Goal: Transaction & Acquisition: Purchase product/service

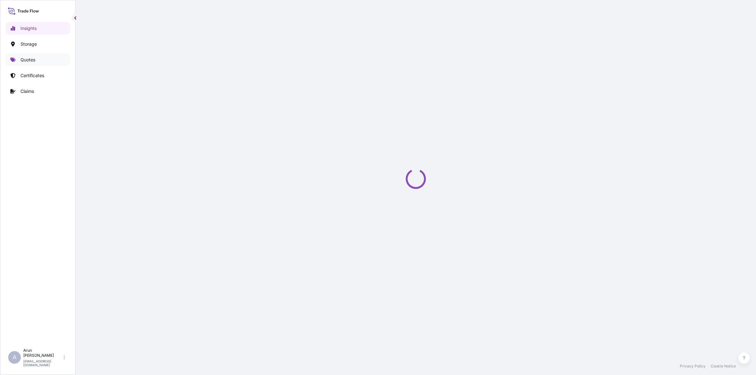
select select "2025"
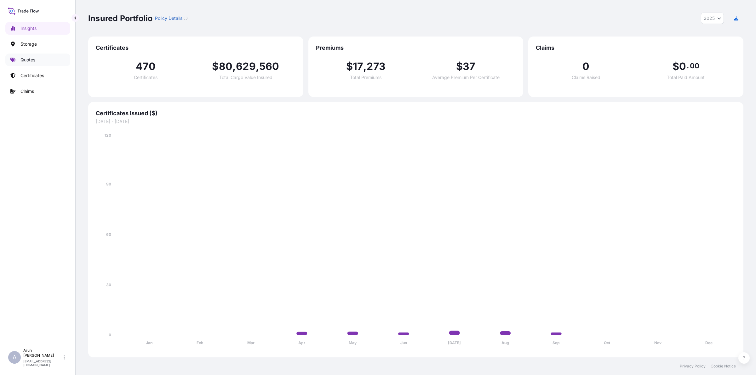
click at [25, 65] on link "Quotes" at bounding box center [37, 60] width 65 height 13
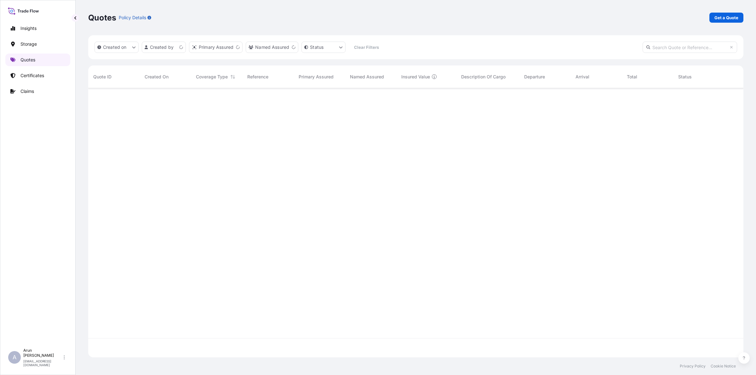
scroll to position [267, 649]
click at [728, 13] on link "Get a Quote" at bounding box center [727, 18] width 34 height 10
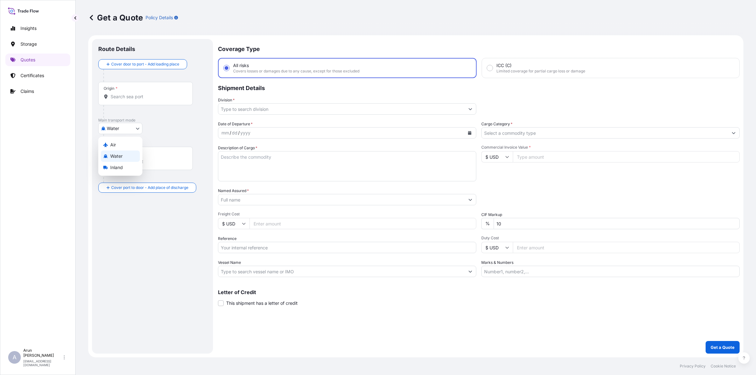
click at [132, 130] on body "Insights Storage Quotes Certificates Claims A [PERSON_NAME] [PERSON_NAME][EMAIL…" at bounding box center [378, 187] width 756 height 375
click at [120, 167] on span "Inland" at bounding box center [116, 167] width 13 height 6
select select "Inland"
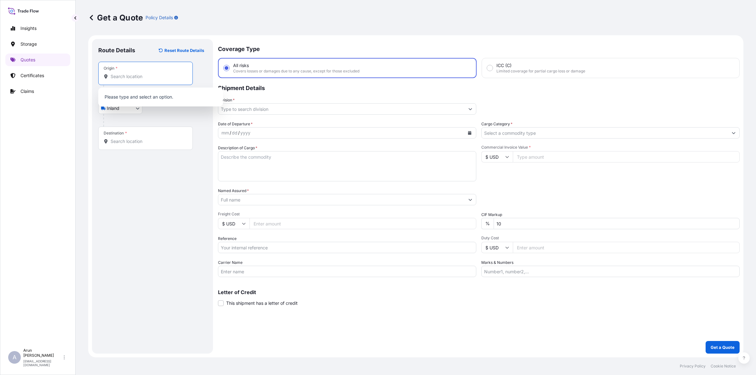
click at [137, 79] on input "Origin *" at bounding box center [148, 76] width 74 height 6
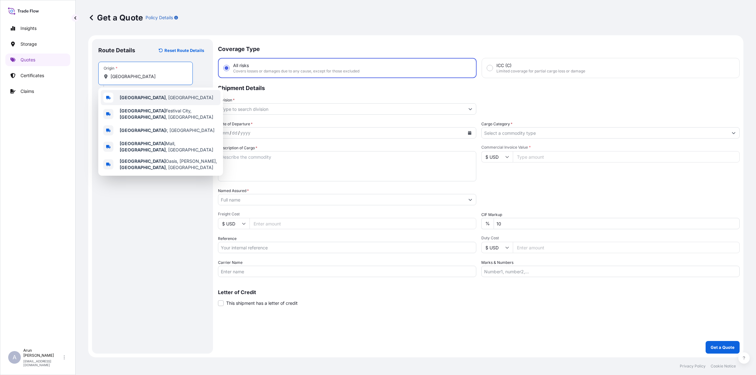
click at [127, 101] on div "[GEOGRAPHIC_DATA] , [GEOGRAPHIC_DATA]" at bounding box center [161, 97] width 120 height 15
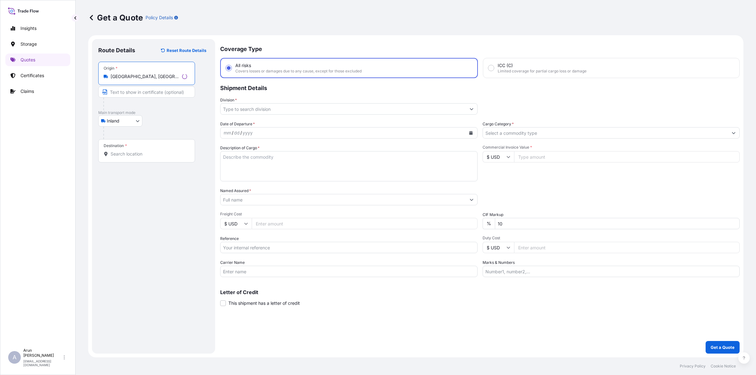
type input "[GEOGRAPHIC_DATA], [GEOGRAPHIC_DATA]"
click at [133, 94] on input "Text to appear on certificate" at bounding box center [145, 91] width 95 height 11
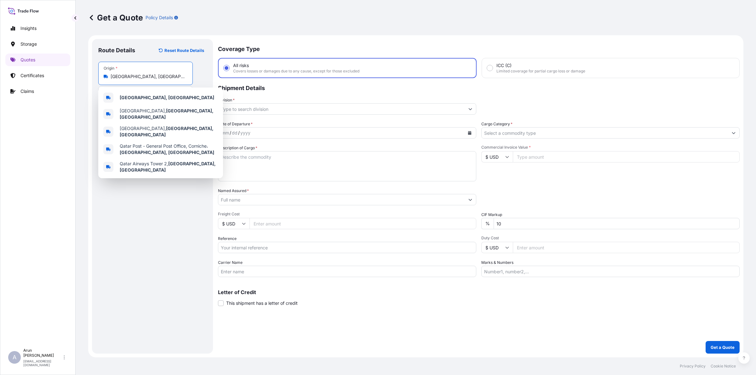
drag, startPoint x: 139, startPoint y: 74, endPoint x: 110, endPoint y: 79, distance: 28.7
click at [110, 79] on div "[GEOGRAPHIC_DATA], [GEOGRAPHIC_DATA]" at bounding box center [146, 76] width 84 height 6
click at [164, 98] on div "[GEOGRAPHIC_DATA], [GEOGRAPHIC_DATA]" at bounding box center [161, 97] width 120 height 15
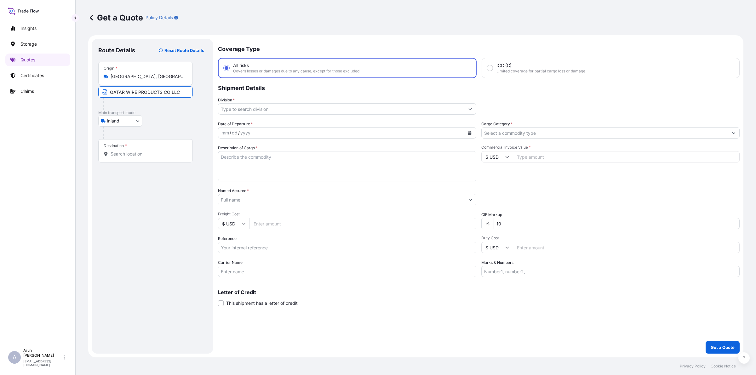
drag, startPoint x: 177, startPoint y: 93, endPoint x: 191, endPoint y: 90, distance: 14.2
click at [177, 93] on input "QATAR WIRE PRODUCTS CO LLC" at bounding box center [145, 91] width 95 height 11
type input "QATAR WIRE PRODUCTS CO LLC., [GEOGRAPHIC_DATA], [GEOGRAPHIC_DATA]"
click at [147, 154] on input "Destination *" at bounding box center [148, 154] width 74 height 6
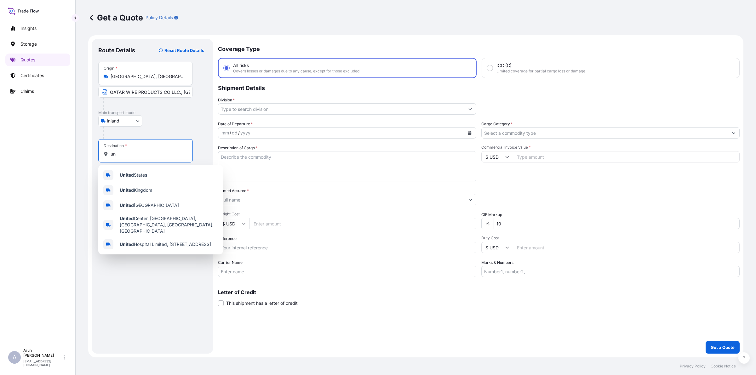
type input "u"
click at [144, 224] on span "Mafra q, [GEOGRAPHIC_DATA]" at bounding box center [151, 225] width 63 height 6
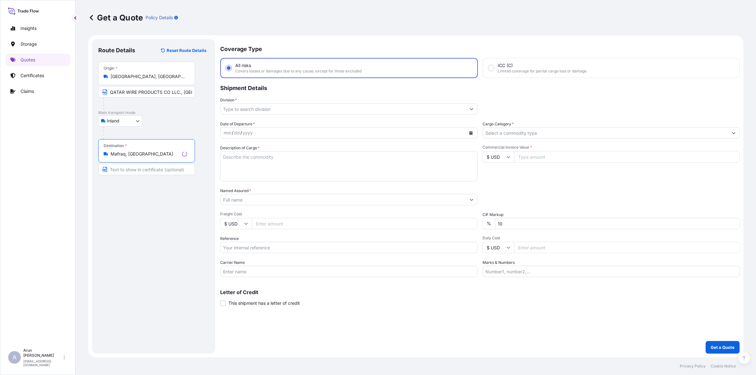
type input "Mafraq, [GEOGRAPHIC_DATA]"
click at [132, 169] on input "Text to appear on certificate" at bounding box center [146, 169] width 97 height 11
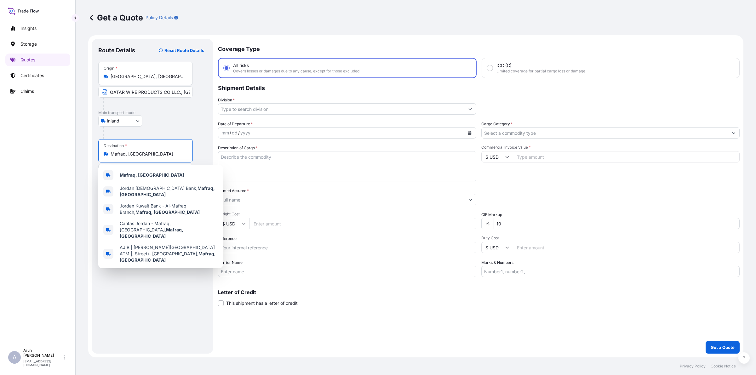
drag, startPoint x: 147, startPoint y: 156, endPoint x: 110, endPoint y: 159, distance: 36.4
click at [110, 159] on div "Destination * Mafraq, [GEOGRAPHIC_DATA]" at bounding box center [145, 150] width 95 height 23
click at [147, 170] on div "Mafraq, [GEOGRAPHIC_DATA]" at bounding box center [161, 175] width 120 height 15
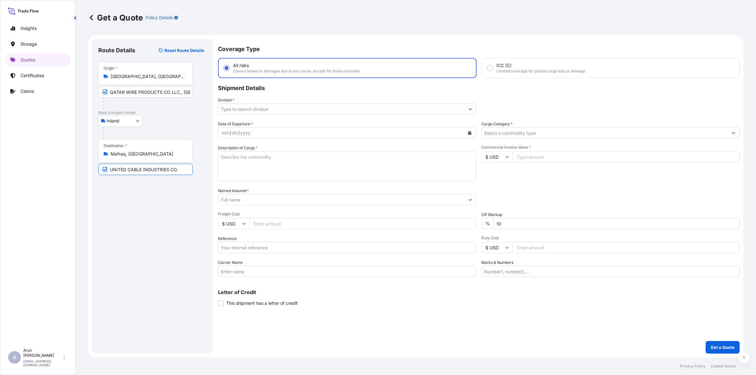
click at [181, 171] on input "UNITED CABLE INDUSTRIES CO." at bounding box center [145, 169] width 95 height 11
paste input "Mafraq, [GEOGRAPHIC_DATA]"
click at [158, 170] on input "UNITED CABLE INDUSTRIES CO.,Mafraq, [GEOGRAPHIC_DATA]" at bounding box center [145, 169] width 95 height 11
click at [175, 168] on input "UNITED CABLE INDUSTRIES CO., Mafraq, [GEOGRAPHIC_DATA]" at bounding box center [145, 169] width 95 height 11
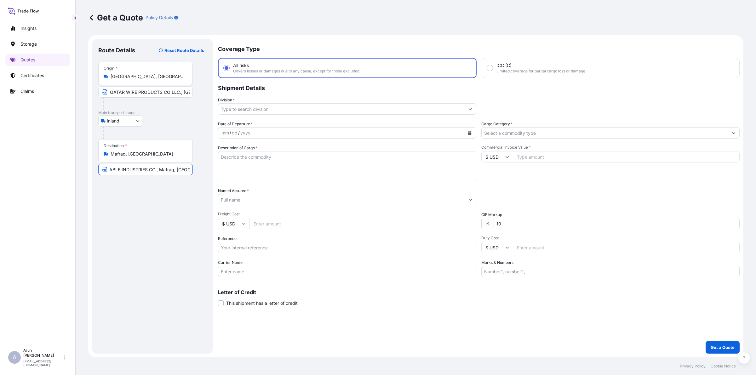
type input "UNITED CABLE INDUSTRIES CO., Mafraq, [GEOGRAPHIC_DATA]"
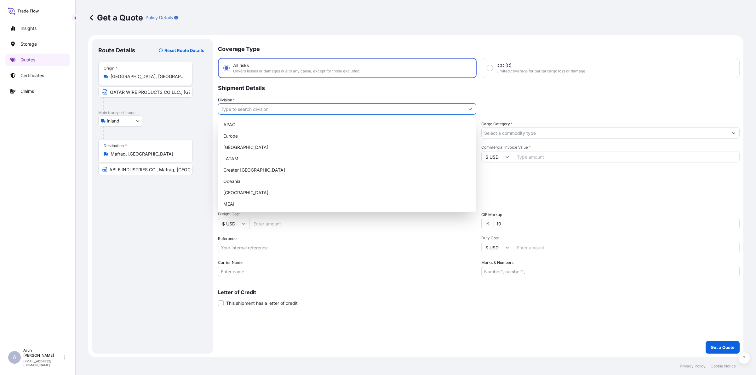
scroll to position [0, 0]
click at [259, 108] on input "Division *" at bounding box center [341, 108] width 246 height 11
click at [237, 203] on div "MEAI" at bounding box center [347, 204] width 253 height 11
type input "MEAI"
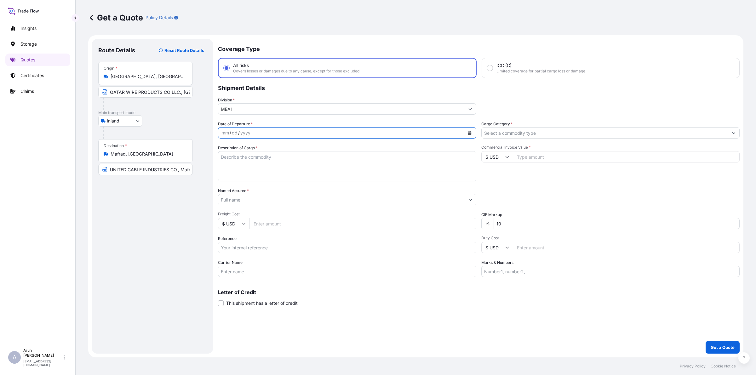
click at [474, 133] on button "Calendar" at bounding box center [470, 133] width 10 height 10
click at [281, 198] on div "18" at bounding box center [276, 197] width 11 height 11
click at [251, 163] on textarea "Description of Cargo *" at bounding box center [347, 166] width 258 height 30
type textarea "GALV.STEEL WIRE-CABLE ARMOURING-DIA 2.50 MM"
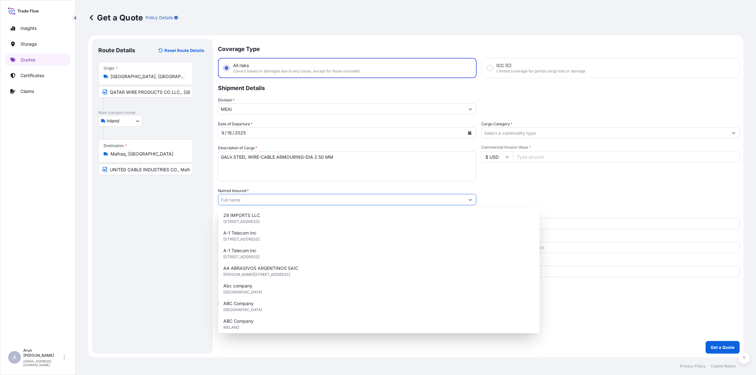
click at [276, 199] on input "Named Assured *" at bounding box center [341, 199] width 246 height 11
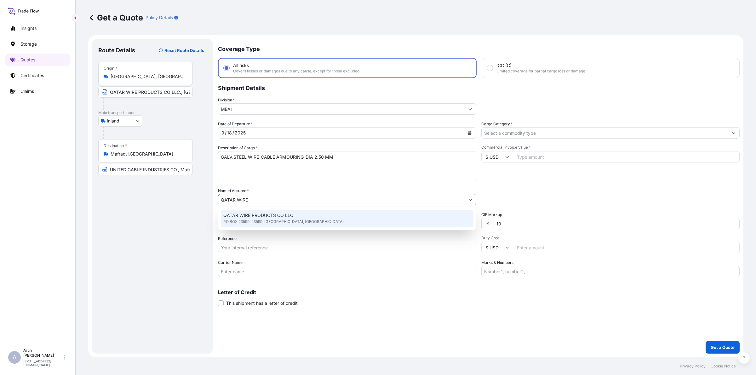
click at [251, 221] on span "PO BOX 23599, 23599, [GEOGRAPHIC_DATA], [GEOGRAPHIC_DATA]" at bounding box center [283, 222] width 120 height 6
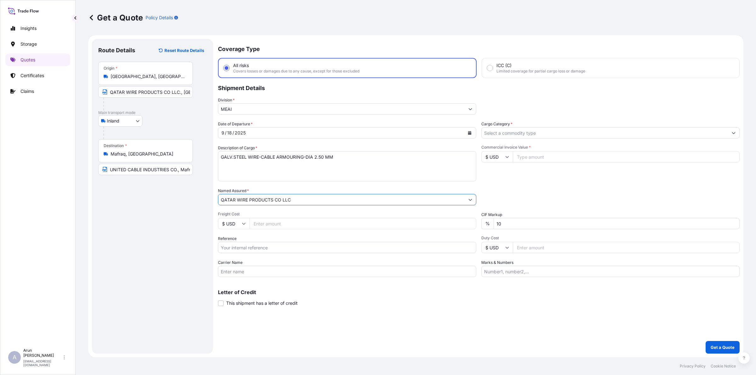
type input "QATAR WIRE PRODUCTS CO LLC"
click at [251, 248] on input "Reference" at bounding box center [347, 247] width 258 height 11
type input "QA1001045766"
click at [257, 273] on input "Carrier Name" at bounding box center [347, 271] width 258 height 11
type input "BY TRUCK"
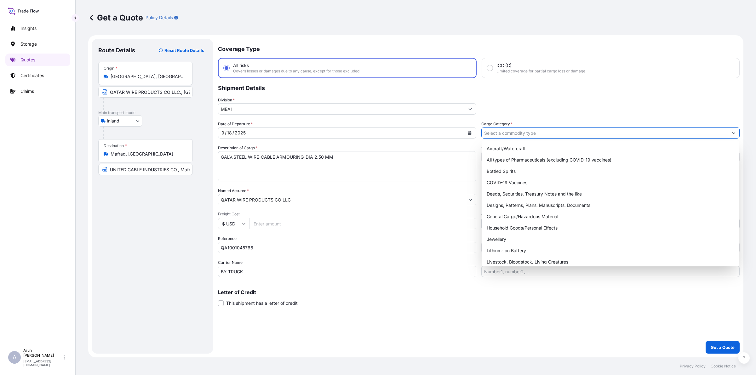
click at [530, 130] on input "Cargo Category *" at bounding box center [605, 132] width 246 height 11
click at [517, 217] on div "General Cargo/Hazardous Material" at bounding box center [610, 216] width 253 height 11
type input "General Cargo/Hazardous Material"
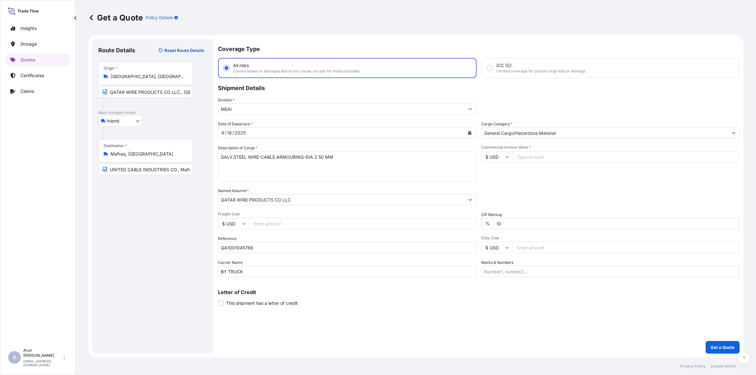
click at [278, 225] on input "Freight Cost" at bounding box center [363, 223] width 227 height 11
click at [586, 156] on input "Commercial Invoice Value *" at bounding box center [626, 156] width 227 height 11
type input "24875"
click at [536, 277] on div "Coverage Type All risks Covers losses or damages due to any cause, except for t…" at bounding box center [479, 196] width 522 height 315
click at [527, 270] on input "Marks & Numbers" at bounding box center [611, 271] width 258 height 11
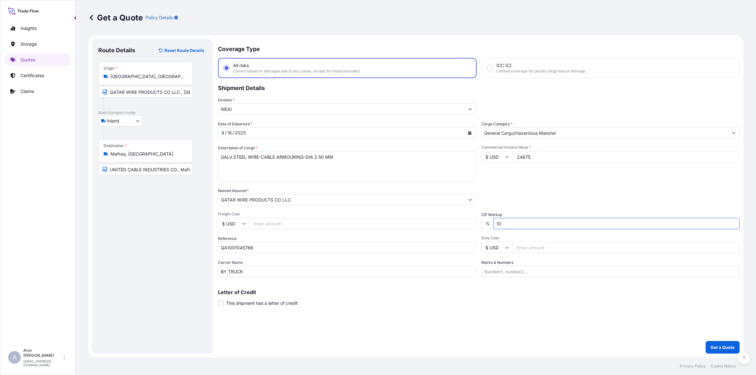
drag, startPoint x: 506, startPoint y: 223, endPoint x: 473, endPoint y: 229, distance: 34.2
click at [473, 229] on div "Date of Departure * [DATE] Cargo Category * General Cargo/Hazardous Material De…" at bounding box center [479, 199] width 522 height 156
type input "0"
click at [514, 271] on input "Marks & Numbers" at bounding box center [611, 271] width 258 height 11
drag, startPoint x: 512, startPoint y: 271, endPoint x: 541, endPoint y: 271, distance: 29.0
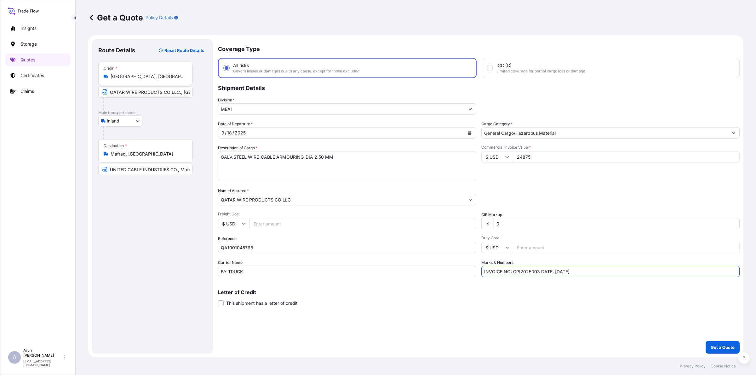
click at [541, 271] on input "INVOICE NO: CPI2025003 DATE: [DATE]" at bounding box center [611, 271] width 258 height 11
click at [549, 271] on input "INVOICE NO: 2680/25 DATE: [DATE]" at bounding box center [611, 271] width 258 height 11
type input "INVOICE NO: 2680/25 DATE: [DATE]"
click at [723, 349] on p "Get a Quote" at bounding box center [723, 347] width 24 height 6
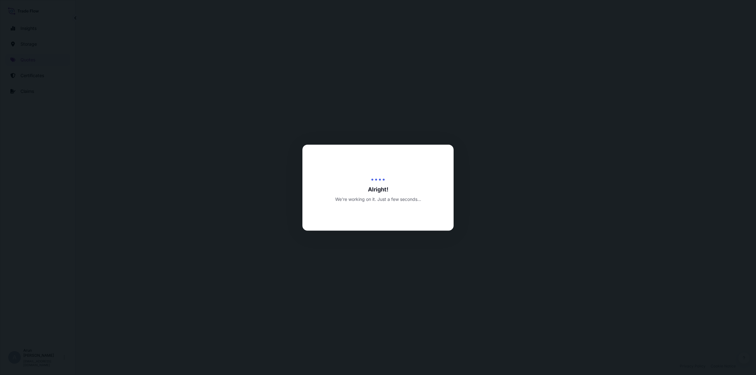
select select "Inland"
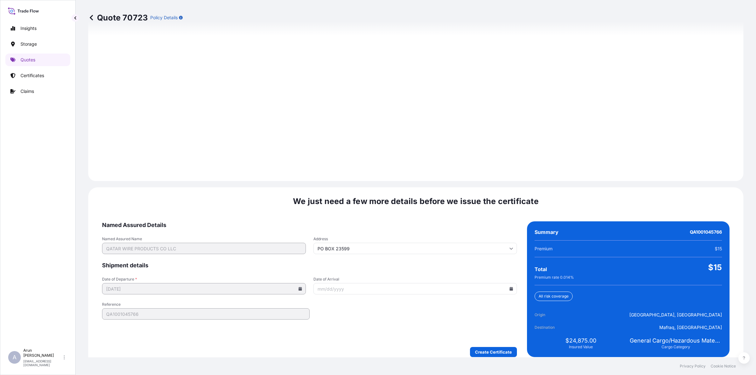
scroll to position [812, 0]
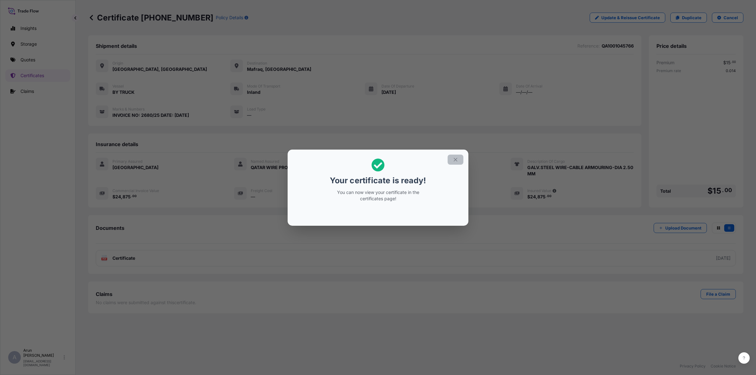
click at [461, 163] on button "button" at bounding box center [456, 160] width 16 height 10
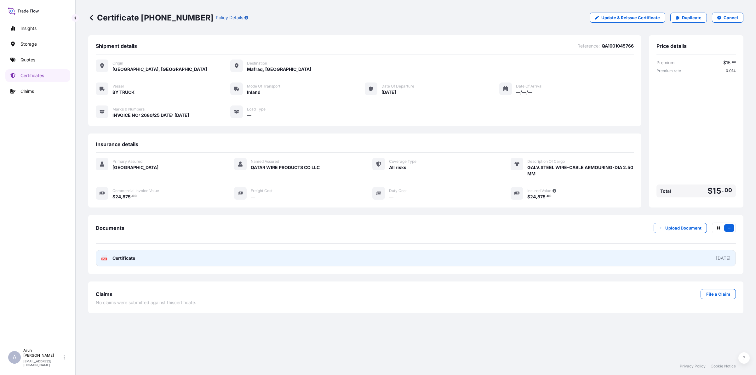
click at [238, 251] on link "PDF Certificate [DATE]" at bounding box center [416, 258] width 640 height 16
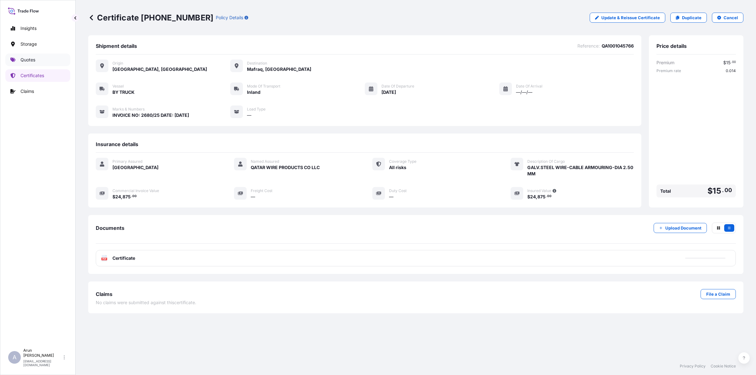
click at [32, 64] on link "Quotes" at bounding box center [37, 60] width 65 height 13
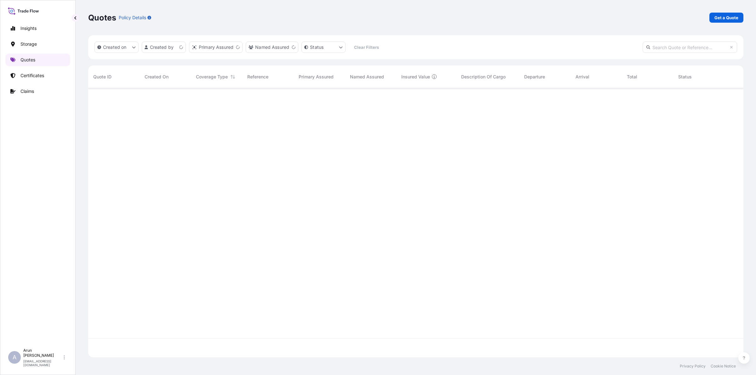
scroll to position [267, 649]
click at [738, 16] on p "Get a Quote" at bounding box center [727, 17] width 24 height 6
select select "Water"
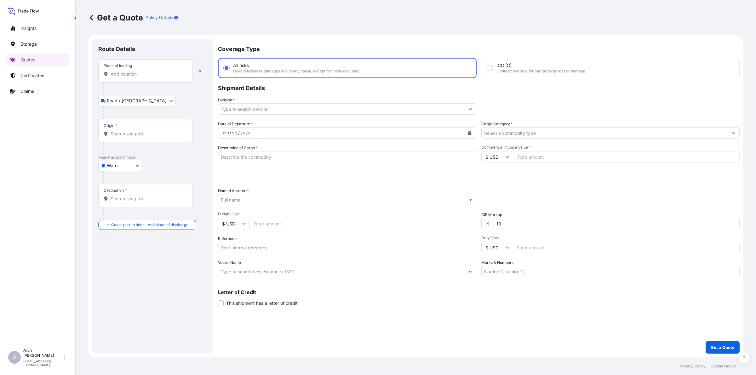
click at [137, 78] on div "Place of loading" at bounding box center [145, 70] width 95 height 23
click at [137, 77] on input "Place of loading" at bounding box center [148, 74] width 74 height 6
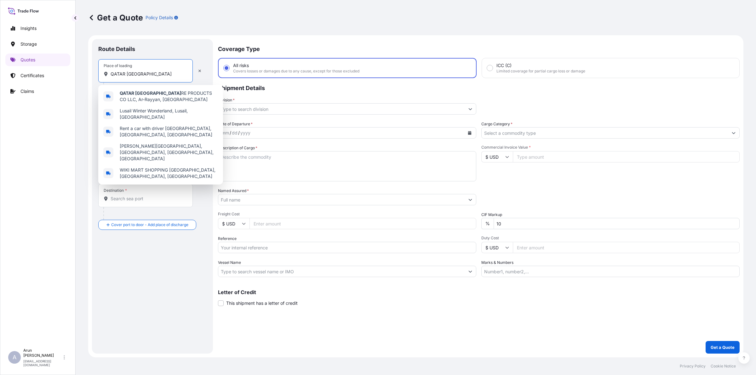
drag, startPoint x: 137, startPoint y: 75, endPoint x: 76, endPoint y: 84, distance: 61.8
click at [76, 84] on div "Get a Quote Policy Details Route Details Place of loading [GEOGRAPHIC_DATA] WI …" at bounding box center [416, 179] width 681 height 358
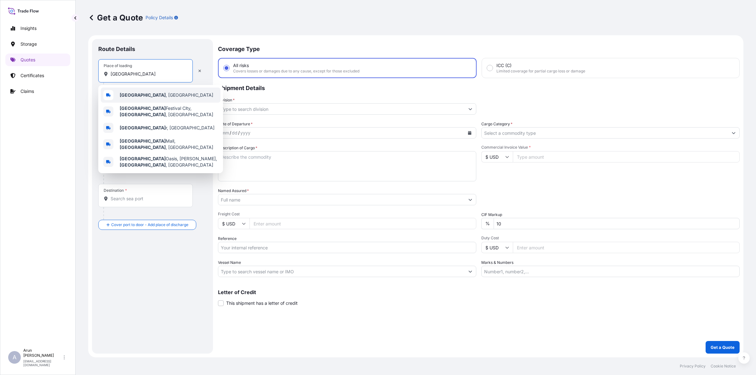
click at [148, 95] on div "[GEOGRAPHIC_DATA] , [GEOGRAPHIC_DATA]" at bounding box center [161, 95] width 120 height 15
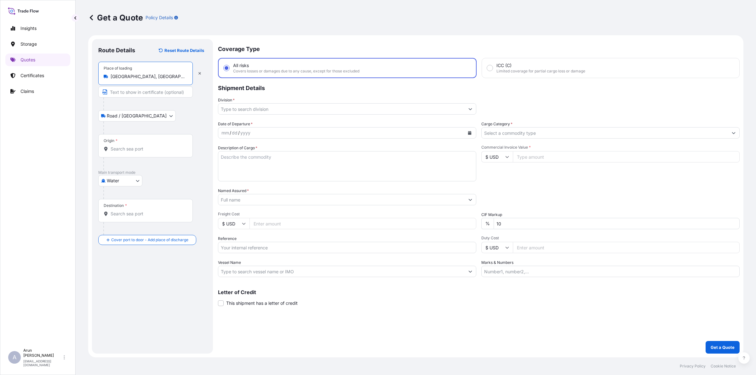
type input "[GEOGRAPHIC_DATA], [GEOGRAPHIC_DATA]"
click at [139, 92] on input "Text to appear on certificate" at bounding box center [146, 91] width 97 height 11
type input "QATAR WIRE PRODUCTS CO LLC, [GEOGRAPHIC_DATA],[GEOGRAPHIC_DATA]"
click at [147, 150] on input "Origin *" at bounding box center [148, 149] width 74 height 6
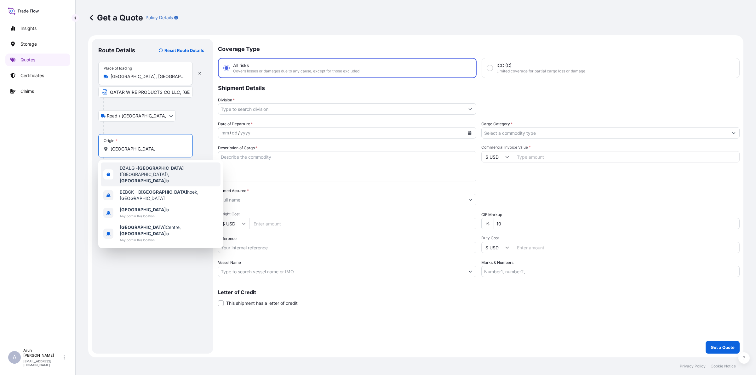
drag, startPoint x: 128, startPoint y: 150, endPoint x: 98, endPoint y: 145, distance: 30.4
click at [98, 145] on div "Origin * [GEOGRAPHIC_DATA]" at bounding box center [145, 145] width 95 height 23
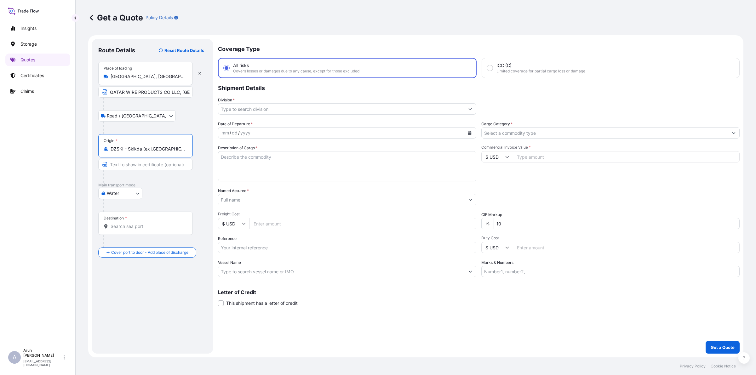
type input "DZSKI - Skikda (ex [GEOGRAPHIC_DATA]), [GEOGRAPHIC_DATA]"
click at [128, 227] on input "Destination *" at bounding box center [148, 226] width 74 height 6
click at [147, 245] on span "Bordj Bou Arreridj, [GEOGRAPHIC_DATA]" at bounding box center [162, 246] width 84 height 6
type input "Bordj Bou Arreridj, [GEOGRAPHIC_DATA]"
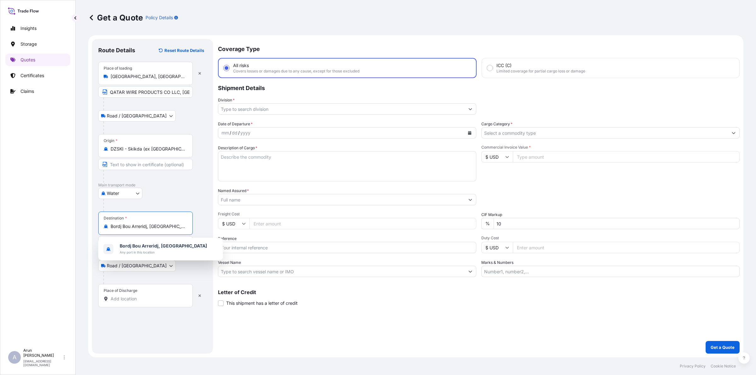
drag, startPoint x: 167, startPoint y: 227, endPoint x: 107, endPoint y: 226, distance: 60.5
click at [107, 226] on div "Bordj Bou Arreridj, [GEOGRAPHIC_DATA]" at bounding box center [146, 226] width 84 height 6
click at [131, 301] on input "Place of Discharge" at bounding box center [148, 299] width 74 height 6
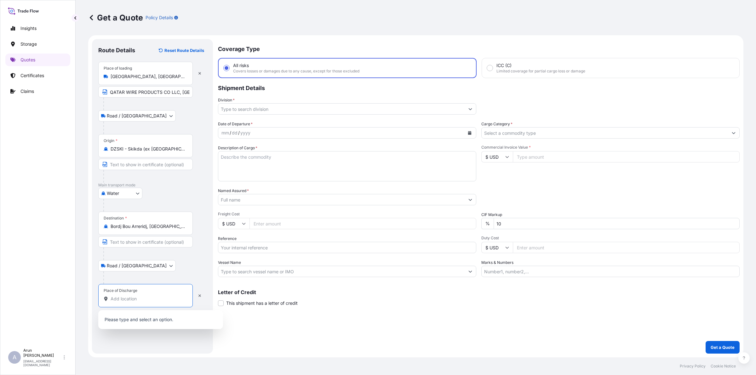
paste input "Bordj Bou Arreridj, [GEOGRAPHIC_DATA]"
click at [139, 320] on b "Bordj Bou Arreridj, [GEOGRAPHIC_DATA]" at bounding box center [163, 320] width 87 height 5
type input "Bordj Bou Arreridj, [GEOGRAPHIC_DATA]"
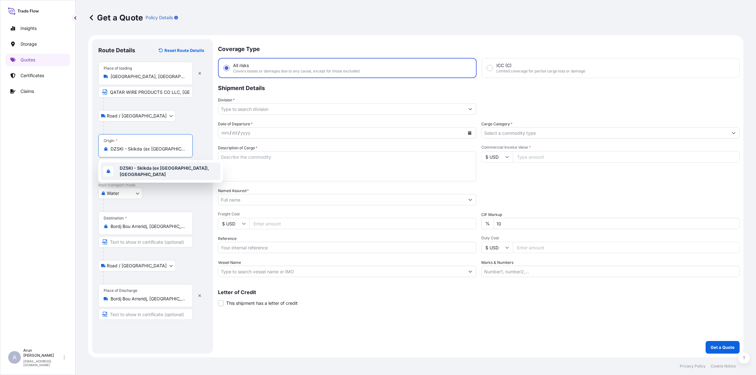
scroll to position [0, 9]
drag, startPoint x: 111, startPoint y: 149, endPoint x: 187, endPoint y: 164, distance: 77.3
click at [187, 164] on body "1 option available. 0 options available. 1 option available. 1 option available…" at bounding box center [378, 187] width 756 height 375
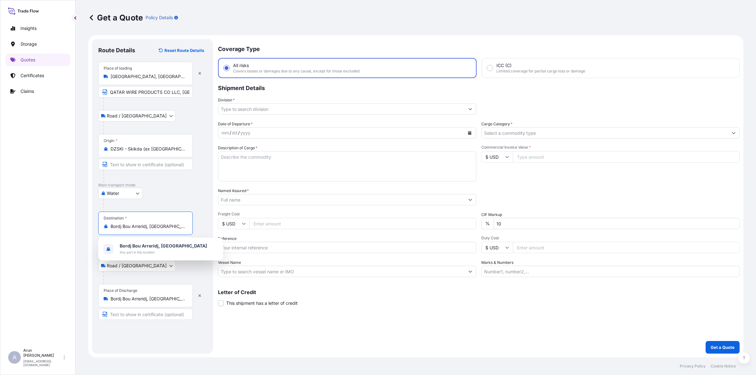
drag, startPoint x: 164, startPoint y: 227, endPoint x: 102, endPoint y: 228, distance: 62.1
click at [102, 228] on div "Destination * Bordj Bou Arreridj, [GEOGRAPHIC_DATA]" at bounding box center [145, 223] width 95 height 23
paste input "DZSKI - Skikda (ex [GEOGRAPHIC_DATA])"
click at [140, 246] on b "DZSKI - Skikda (ex [GEOGRAPHIC_DATA]), [GEOGRAPHIC_DATA]" at bounding box center [164, 249] width 89 height 12
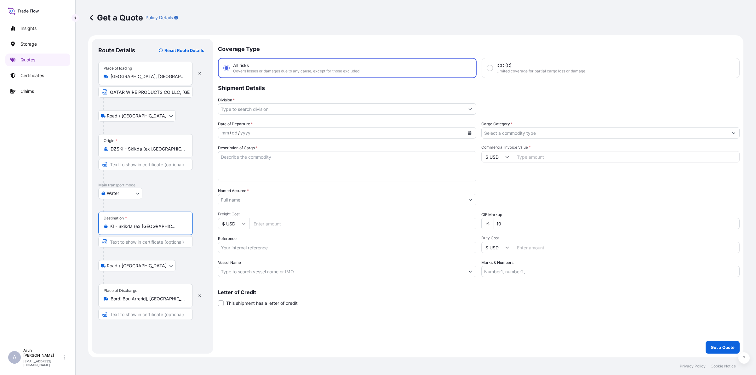
type input "DZSKI - Skikda (ex [GEOGRAPHIC_DATA]), [GEOGRAPHIC_DATA]"
drag, startPoint x: 112, startPoint y: 146, endPoint x: 204, endPoint y: 156, distance: 92.3
click at [204, 156] on div "Origin * DZSKI - Skikda (ex [GEOGRAPHIC_DATA]), [GEOGRAPHIC_DATA]" at bounding box center [152, 158] width 108 height 49
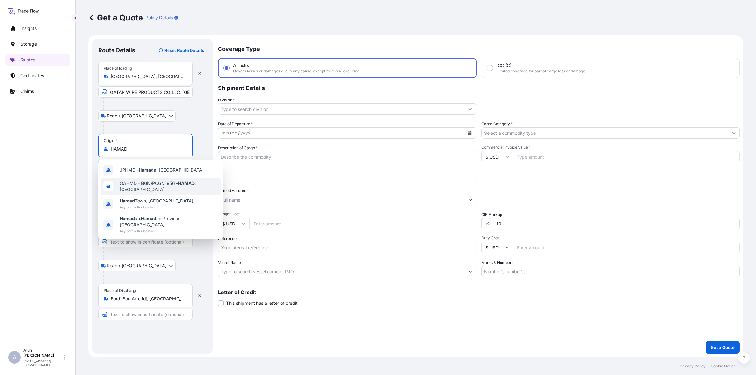
click at [160, 191] on div "QAHMD - BGN/PCGN1956 - HAMAD , [GEOGRAPHIC_DATA]" at bounding box center [161, 187] width 120 height 18
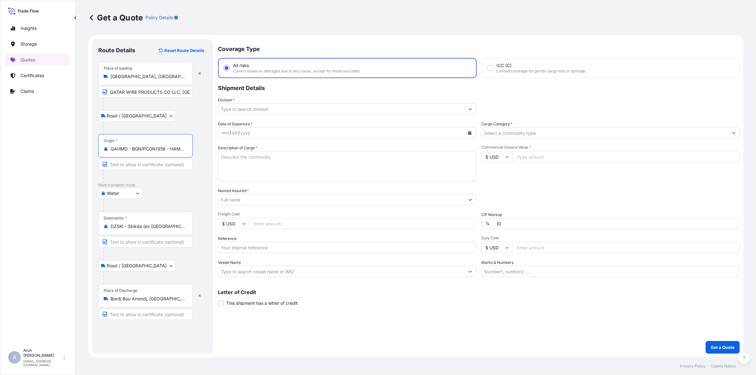
type input "QAHMD - BGN/PCGN1956 - HAMAD, [GEOGRAPHIC_DATA]"
click at [164, 316] on input "Text to appear on certificate" at bounding box center [145, 314] width 95 height 11
drag, startPoint x: 110, startPoint y: 295, endPoint x: 178, endPoint y: 308, distance: 69.0
click at [178, 308] on div "Place of Discharge Bordj Bou Arreridj, [GEOGRAPHIC_DATA]" at bounding box center [145, 295] width 95 height 23
copy icon
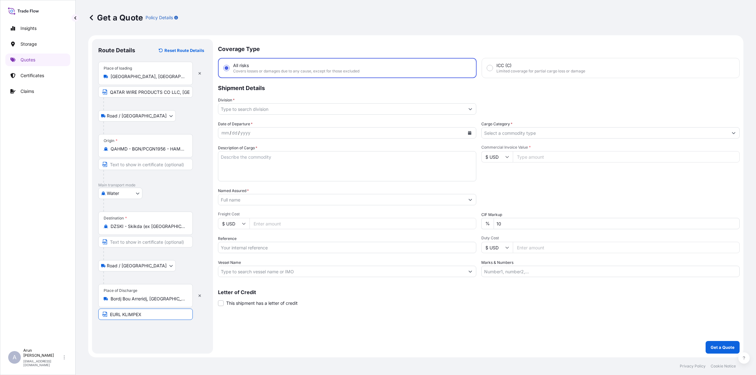
click at [149, 316] on input "EURL KLIMPEX" at bounding box center [145, 314] width 95 height 11
paste input "Bordj Bou Arreridj, [GEOGRAPHIC_DATA]"
click at [150, 315] on input "EURL KLIMPEX, Bordj Bou Arreridj, [GEOGRAPHIC_DATA]" at bounding box center [145, 314] width 95 height 11
type input "EURL KLIMPEX, Bordj Bou Arreridj, [GEOGRAPHIC_DATA]"
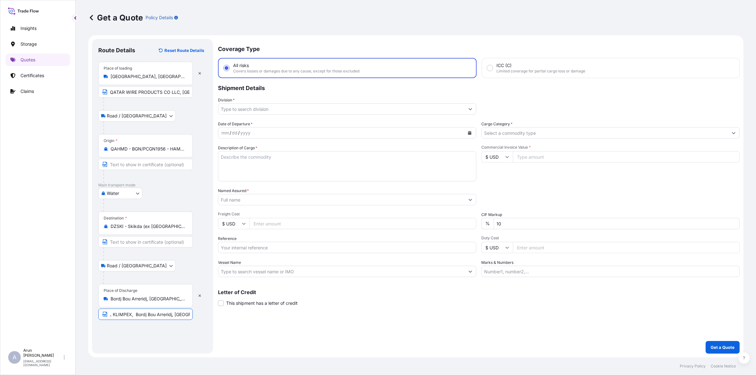
click at [248, 111] on input "Division *" at bounding box center [341, 108] width 246 height 11
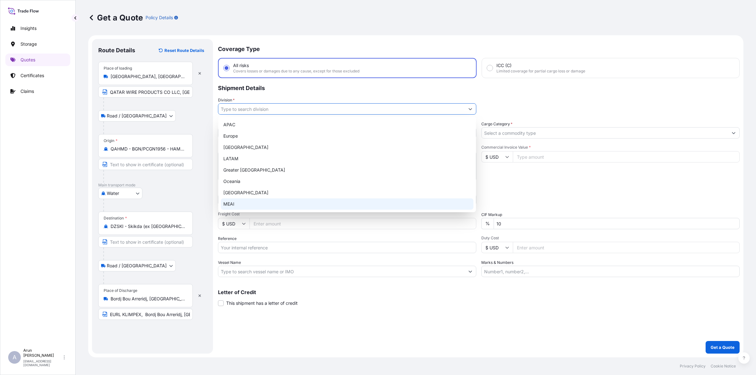
click at [237, 202] on div "MEAI" at bounding box center [347, 204] width 253 height 11
type input "MEAI"
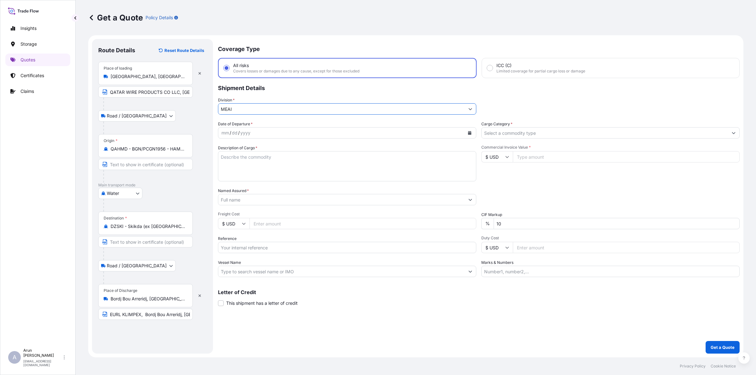
click at [551, 133] on input "Cargo Category *" at bounding box center [605, 132] width 246 height 11
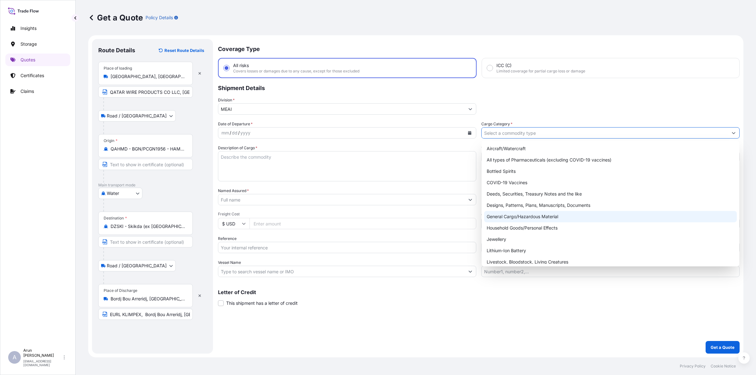
click at [515, 216] on div "General Cargo/Hazardous Material" at bounding box center [610, 216] width 253 height 11
type input "General Cargo/Hazardous Material"
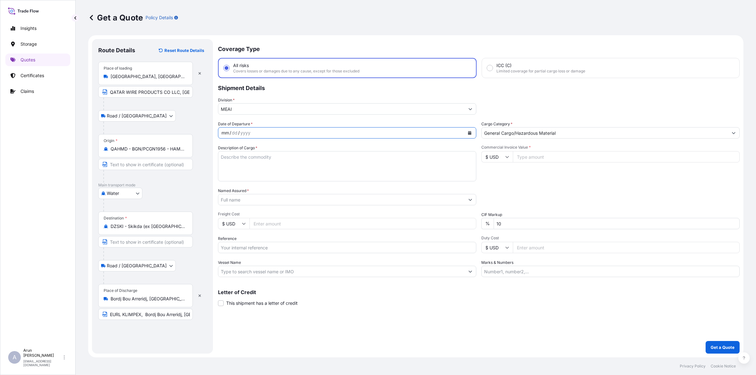
click at [337, 135] on div "mm / dd / yyyy" at bounding box center [341, 132] width 246 height 11
click at [469, 132] on icon "Calendar" at bounding box center [470, 133] width 4 height 4
click at [266, 207] on div "24" at bounding box center [264, 209] width 11 height 11
click at [248, 165] on textarea "Description of Cargo *" at bounding box center [347, 166] width 258 height 30
drag, startPoint x: 339, startPoint y: 160, endPoint x: 128, endPoint y: 140, distance: 212.0
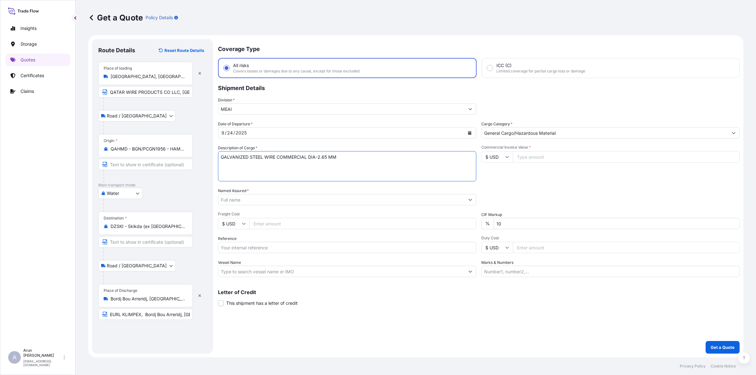
click at [128, 140] on form "Route Details Reset Route Details Place of loading [GEOGRAPHIC_DATA], [GEOGRAPH…" at bounding box center [415, 196] width 655 height 322
click at [342, 160] on textarea "GALVANIZED STEEL WIRE COMMERCIAL DIA-2.65 MM" at bounding box center [347, 166] width 258 height 30
paste textarea "GALVANIZED STEEL WIRE COMMERCIAL DIA-2.65 MM"
click at [322, 164] on textarea "GALVANIZED STEEL WIRE COMMERCIAL DIA-2.65 MM GALVANIZED STEEL WIRE COMMERCIAL D…" at bounding box center [347, 166] width 258 height 30
type textarea "GALVANIZED STEEL WIRE COMMERCIAL DIA-2.65 MM GALVANIZED STEEL WIRE COMMERCIAL D…"
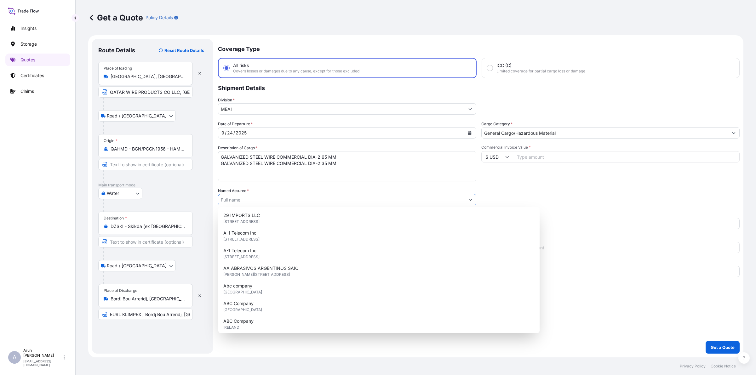
click at [247, 199] on input "Named Assured *" at bounding box center [341, 199] width 246 height 11
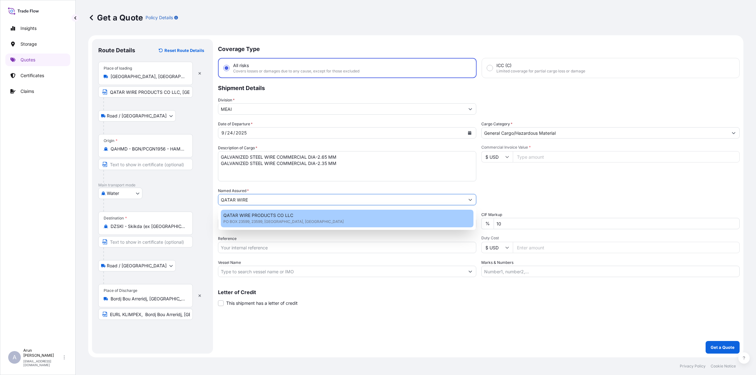
click at [276, 221] on span "PO BOX 23599, 23599, [GEOGRAPHIC_DATA], [GEOGRAPHIC_DATA]" at bounding box center [283, 222] width 120 height 6
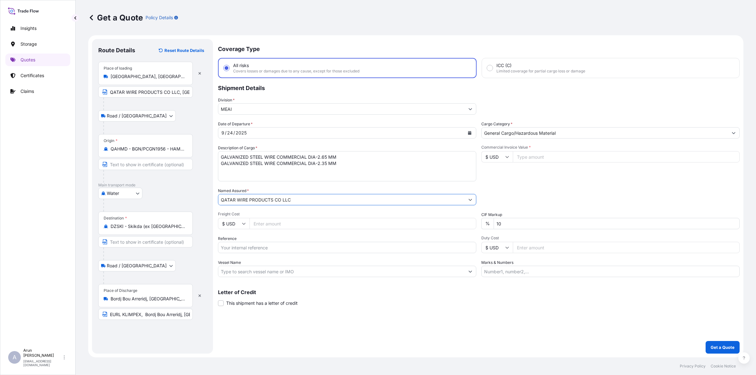
type input "QATAR WIRE PRODUCTS CO LLC"
click at [265, 249] on input "Reference" at bounding box center [347, 247] width 258 height 11
type input "QA1001045714"
click at [319, 275] on input "Vessel Name" at bounding box center [341, 271] width 246 height 11
click at [322, 271] on input "Vessel Name" at bounding box center [341, 271] width 246 height 11
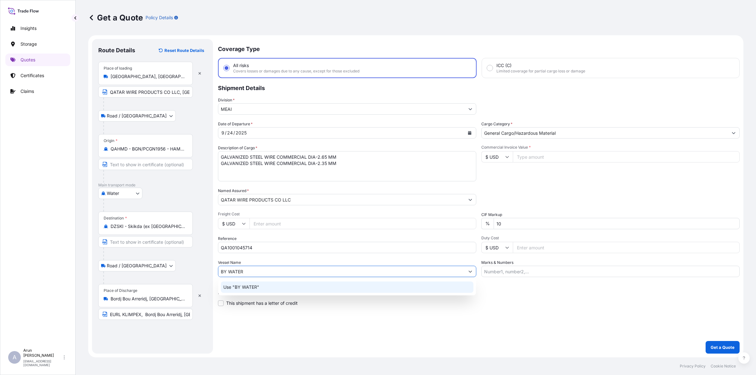
click at [297, 284] on div "Use "BY WATER"" at bounding box center [347, 287] width 253 height 11
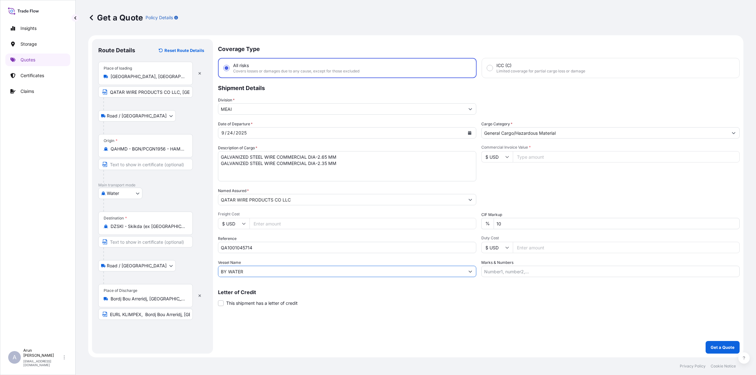
type input "BY WATER"
click at [571, 158] on input "Commercial Invoice Value *" at bounding box center [626, 156] width 227 height 11
type input "46500"
click at [510, 223] on input "10" at bounding box center [617, 223] width 246 height 11
type input "1"
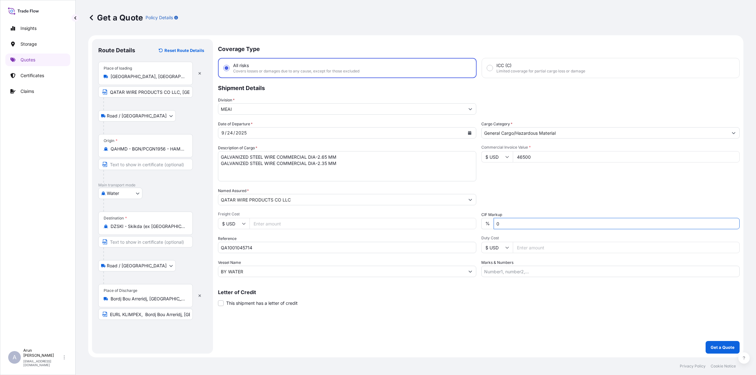
type input "0"
click at [521, 271] on input "Marks & Numbers" at bounding box center [611, 271] width 258 height 11
drag, startPoint x: 511, startPoint y: 272, endPoint x: 540, endPoint y: 275, distance: 28.6
click at [540, 275] on input "INVOICE NO: CPI2025003 DATE: [DATE]" at bounding box center [611, 271] width 258 height 11
type input "INVOICE NO: 2685/25 DATE: [DATE]"
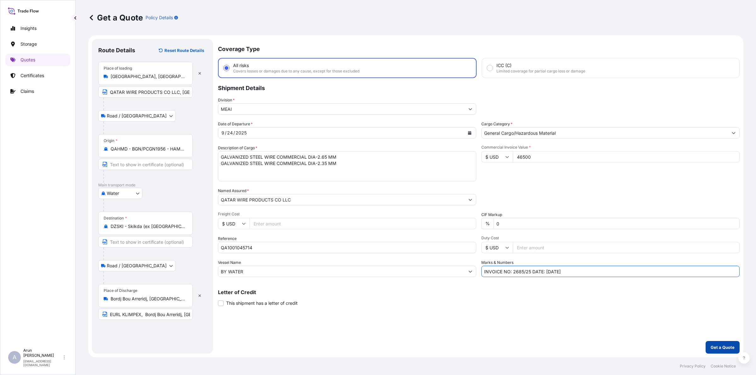
click at [728, 346] on p "Get a Quote" at bounding box center [723, 347] width 24 height 6
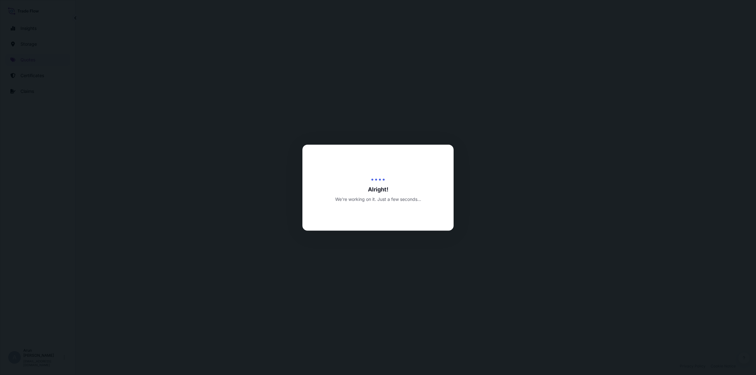
select select "Road / [GEOGRAPHIC_DATA]"
select select "Water"
select select "Road / [GEOGRAPHIC_DATA]"
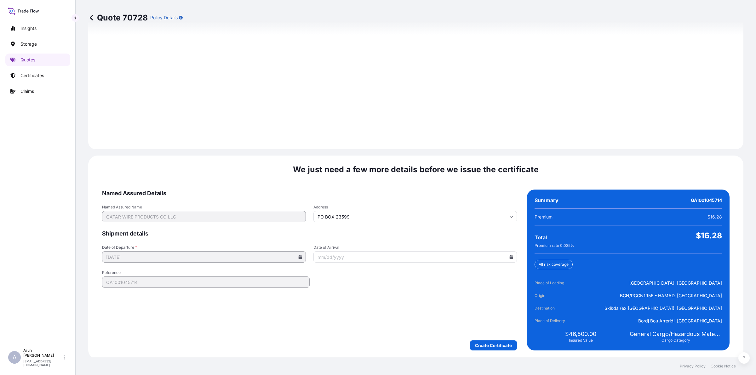
scroll to position [864, 0]
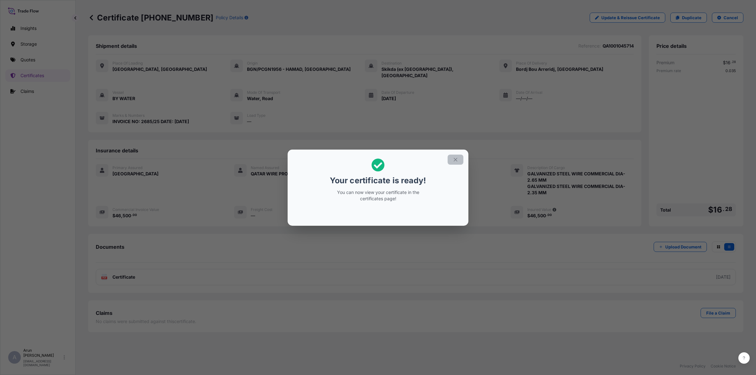
click at [459, 156] on button "button" at bounding box center [456, 160] width 16 height 10
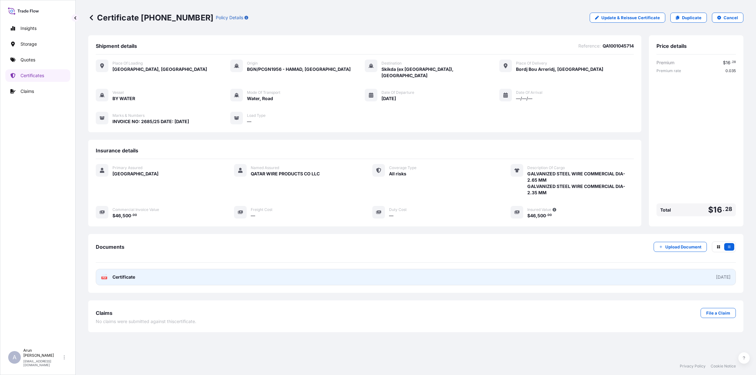
click at [128, 274] on span "Certificate" at bounding box center [124, 277] width 23 height 6
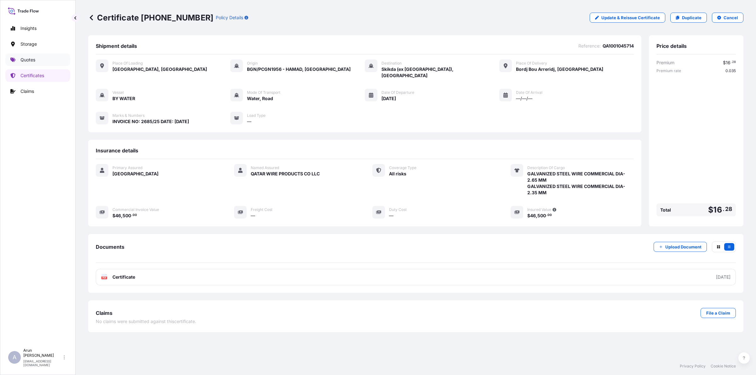
click at [24, 61] on p "Quotes" at bounding box center [27, 60] width 15 height 6
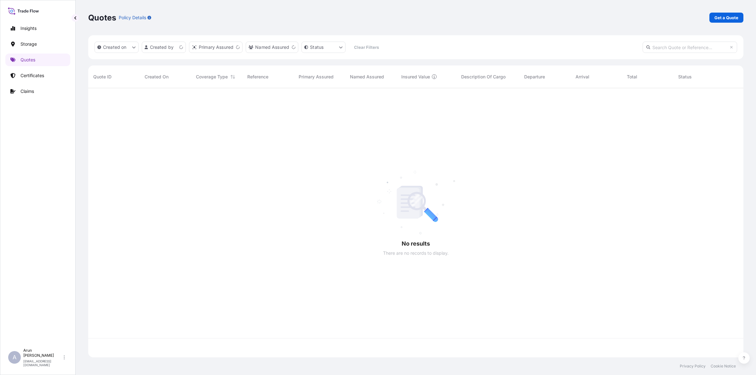
scroll to position [267, 649]
click at [726, 18] on p "Get a Quote" at bounding box center [727, 17] width 24 height 6
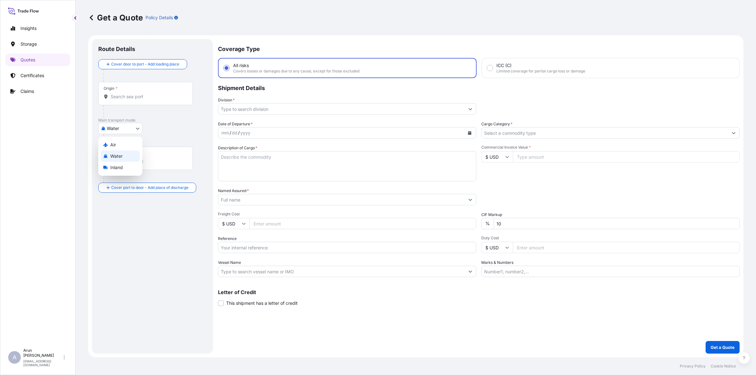
click at [137, 126] on body "Insights Storage Quotes Certificates Claims A [PERSON_NAME] [PERSON_NAME][EMAIL…" at bounding box center [378, 187] width 756 height 375
click at [118, 145] on div "Air" at bounding box center [120, 144] width 39 height 11
select select "Air"
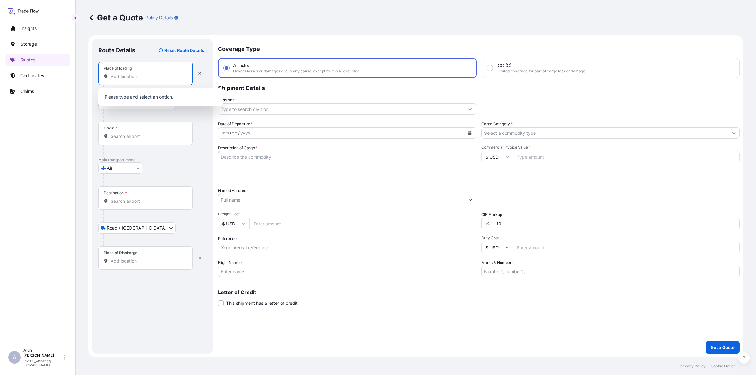
click at [144, 76] on input "Place of loading" at bounding box center [148, 76] width 74 height 6
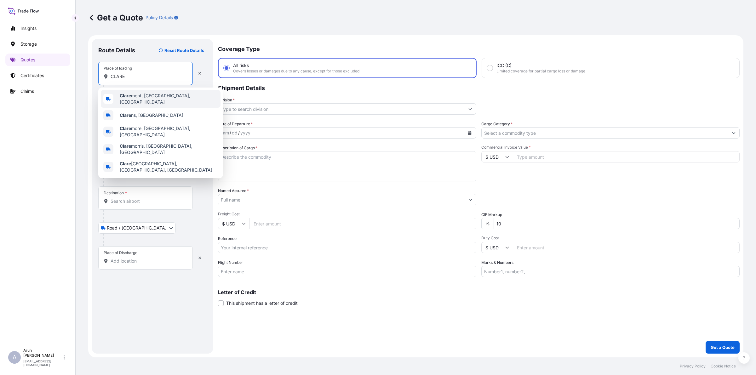
drag, startPoint x: 131, startPoint y: 75, endPoint x: 95, endPoint y: 69, distance: 36.7
click at [92, 72] on div "Route Details Reset Route Details Place of loading [GEOGRAPHIC_DATA] / [GEOGRAP…" at bounding box center [152, 196] width 121 height 315
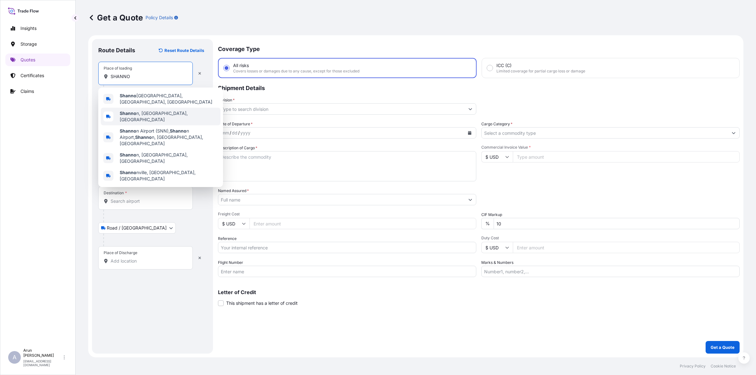
click at [135, 113] on b "Shanno" at bounding box center [128, 113] width 17 height 5
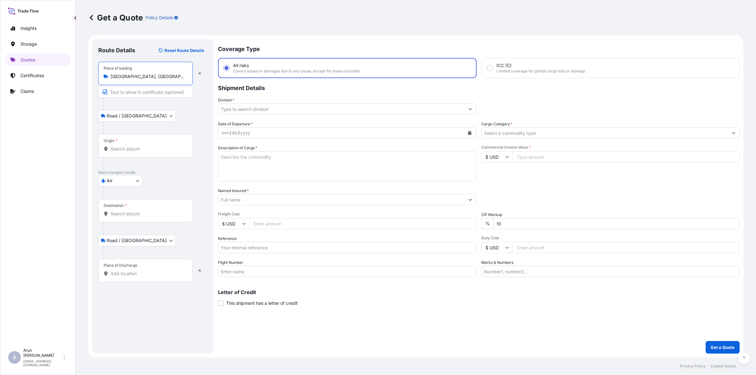
type input "[GEOGRAPHIC_DATA], [GEOGRAPHIC_DATA], [GEOGRAPHIC_DATA]"
click at [133, 92] on input "Text to appear on certificate" at bounding box center [145, 91] width 95 height 11
drag, startPoint x: 110, startPoint y: 75, endPoint x: 163, endPoint y: 82, distance: 53.5
click at [163, 82] on div "Place of loading [GEOGRAPHIC_DATA], [GEOGRAPHIC_DATA], [GEOGRAPHIC_DATA]" at bounding box center [145, 73] width 95 height 23
copy icon
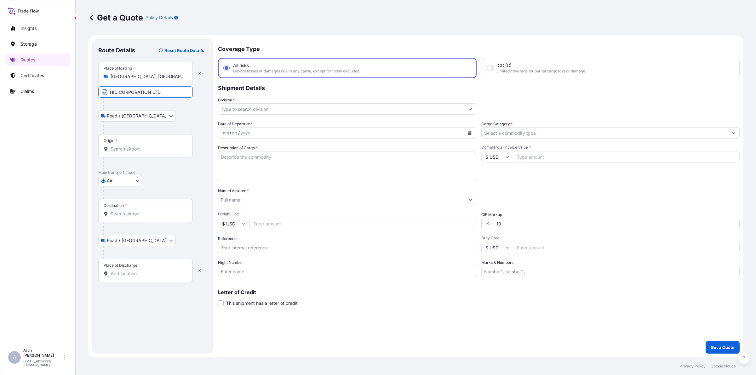
click at [163, 92] on input "HID CORPORATION LTD" at bounding box center [145, 91] width 95 height 11
paste input "[GEOGRAPHIC_DATA], [GEOGRAPHIC_DATA], [GEOGRAPHIC_DATA]"
type input "HID CORPORATION LTD, [GEOGRAPHIC_DATA], [GEOGRAPHIC_DATA], [GEOGRAPHIC_DATA]"
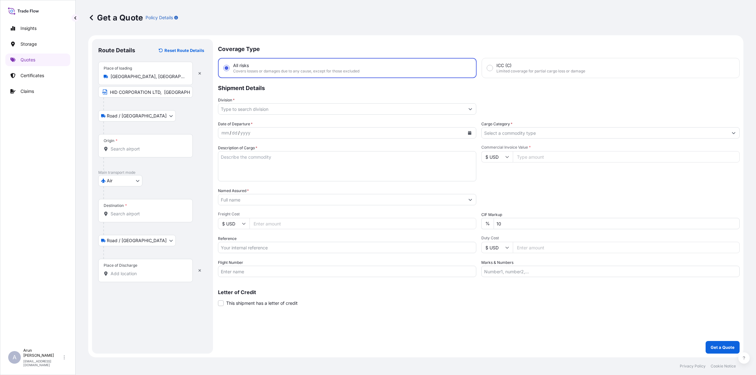
click at [153, 143] on div "Origin *" at bounding box center [145, 145] width 95 height 23
click at [153, 146] on input "Origin *" at bounding box center [148, 149] width 74 height 6
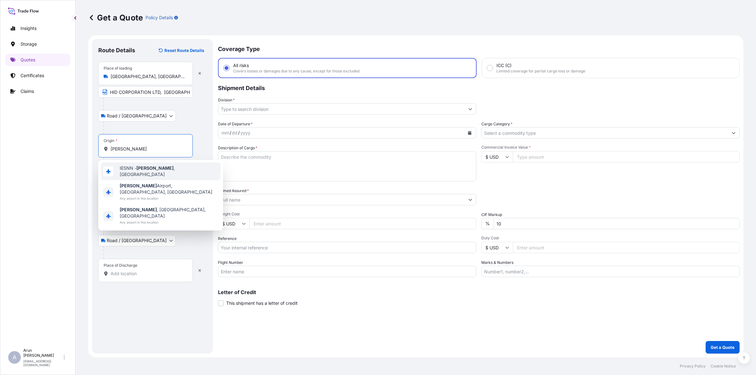
click at [154, 175] on div "IESNN - [GEOGRAPHIC_DATA] , [GEOGRAPHIC_DATA] [PERSON_NAME][GEOGRAPHIC_DATA], […" at bounding box center [160, 195] width 125 height 71
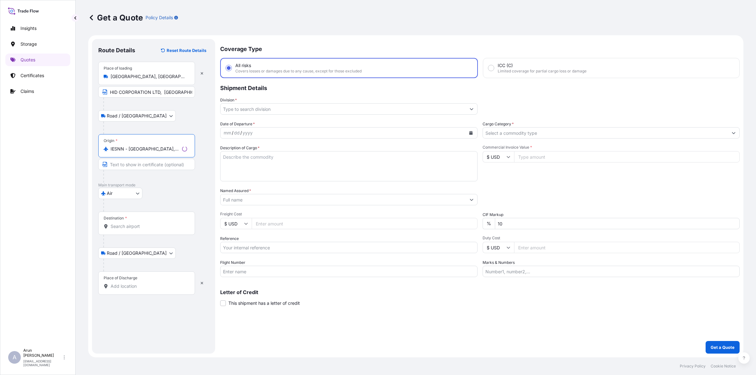
type input "IESNN - [GEOGRAPHIC_DATA], [GEOGRAPHIC_DATA]"
click at [163, 224] on input "Destination *" at bounding box center [149, 226] width 77 height 6
type input "F"
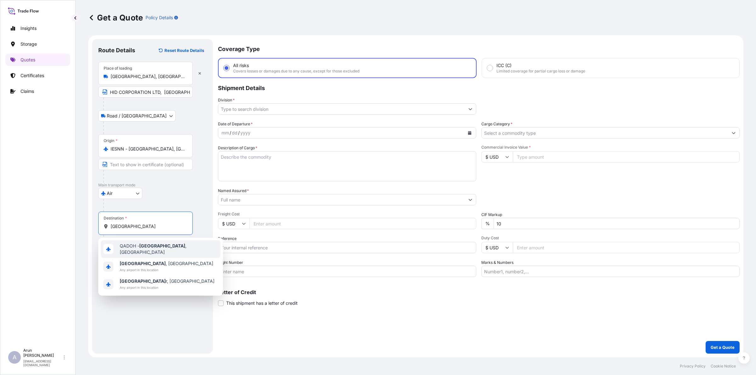
click at [153, 248] on span "QADOH - [GEOGRAPHIC_DATA] , [GEOGRAPHIC_DATA]" at bounding box center [169, 249] width 98 height 13
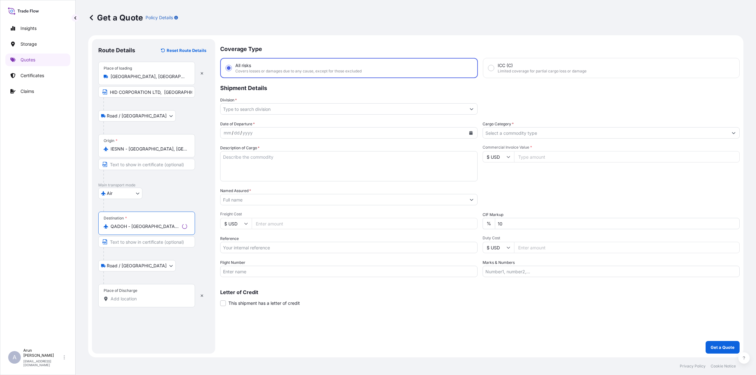
type input "QADOH - [GEOGRAPHIC_DATA], [GEOGRAPHIC_DATA]"
click at [131, 297] on input "Place of Discharge" at bounding box center [149, 299] width 77 height 6
drag, startPoint x: 167, startPoint y: 301, endPoint x: 110, endPoint y: 306, distance: 57.2
click at [110, 306] on div "Place of Discharge [PERSON_NAME]" at bounding box center [145, 295] width 95 height 23
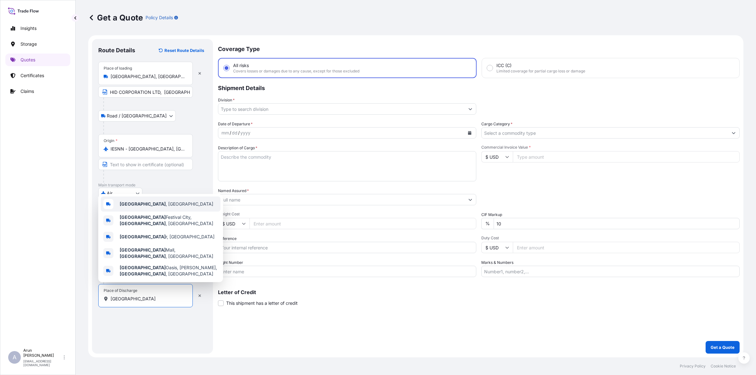
click at [140, 207] on span "[GEOGRAPHIC_DATA] , [GEOGRAPHIC_DATA]" at bounding box center [167, 204] width 94 height 6
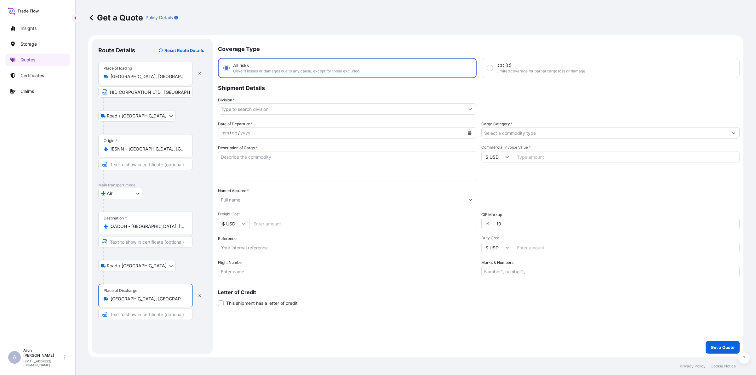
type input "[GEOGRAPHIC_DATA], [GEOGRAPHIC_DATA]"
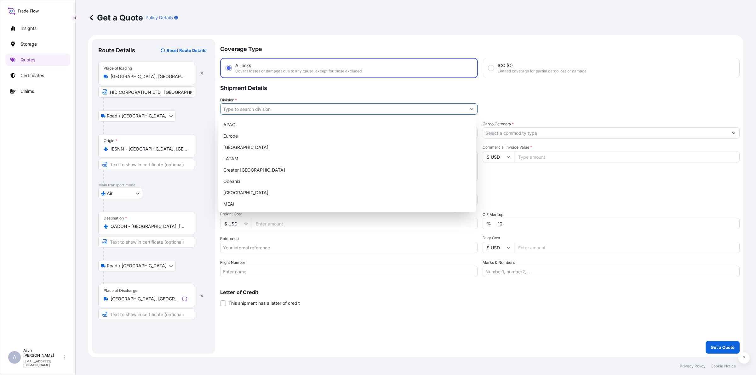
click at [263, 107] on input "Division *" at bounding box center [343, 108] width 245 height 11
click at [237, 204] on div "MEAI" at bounding box center [347, 204] width 253 height 11
type input "MEAI"
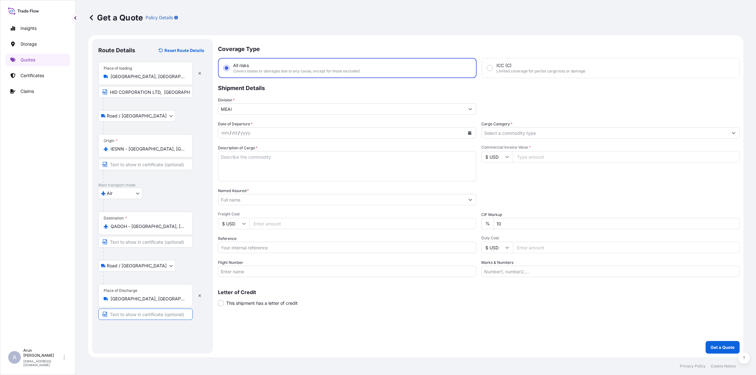
click at [164, 314] on input "Text to appear on certificate" at bounding box center [145, 314] width 95 height 11
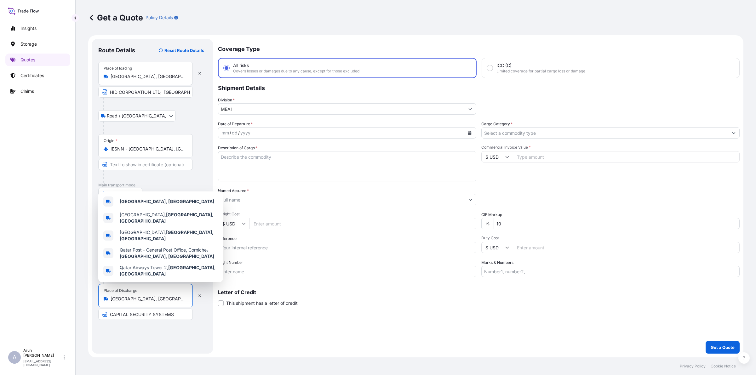
drag, startPoint x: 129, startPoint y: 299, endPoint x: 100, endPoint y: 306, distance: 30.0
click at [100, 306] on div "Place of Discharge [GEOGRAPHIC_DATA], [GEOGRAPHIC_DATA]" at bounding box center [145, 295] width 95 height 23
click at [174, 317] on input "CAPITAL SECURITY SYSTEMS" at bounding box center [145, 314] width 95 height 11
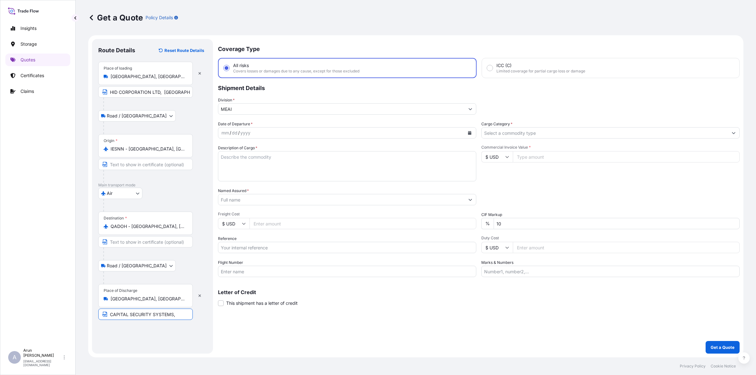
paste input "[GEOGRAPHIC_DATA], [GEOGRAPHIC_DATA]"
type input "CAPITAL SECURITY SYSTEMS, [GEOGRAPHIC_DATA], [GEOGRAPHIC_DATA]"
click at [474, 130] on button "Calendar" at bounding box center [470, 133] width 10 height 10
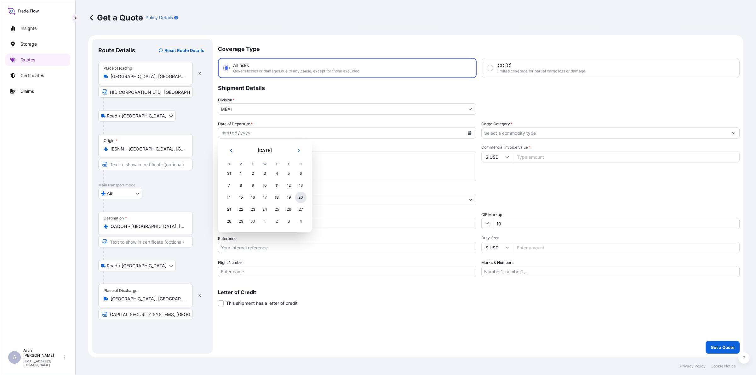
click at [298, 197] on div "20" at bounding box center [300, 197] width 11 height 11
click at [288, 160] on textarea "Description of Cargo *" at bounding box center [347, 166] width 258 height 30
click at [240, 227] on input "$ USD" at bounding box center [234, 223] width 32 height 11
click at [238, 240] on div "€ EUR" at bounding box center [234, 240] width 26 height 12
type input "€ EUR"
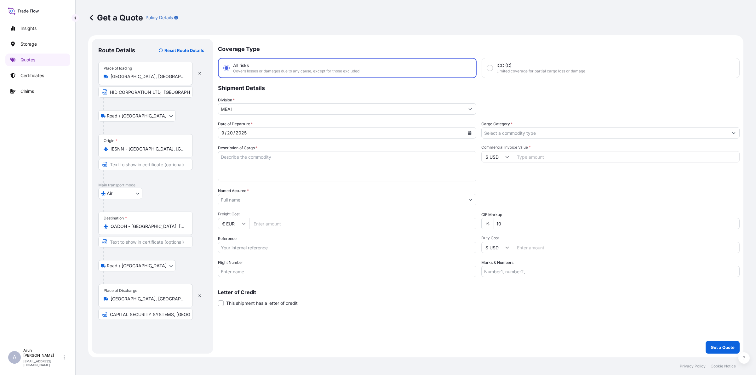
click at [271, 224] on input "Freight Cost" at bounding box center [363, 223] width 227 height 11
type input "465"
click at [503, 156] on input "$ USD" at bounding box center [498, 156] width 32 height 11
click at [492, 177] on div "€ EUR" at bounding box center [497, 174] width 26 height 12
type input "€ EUR"
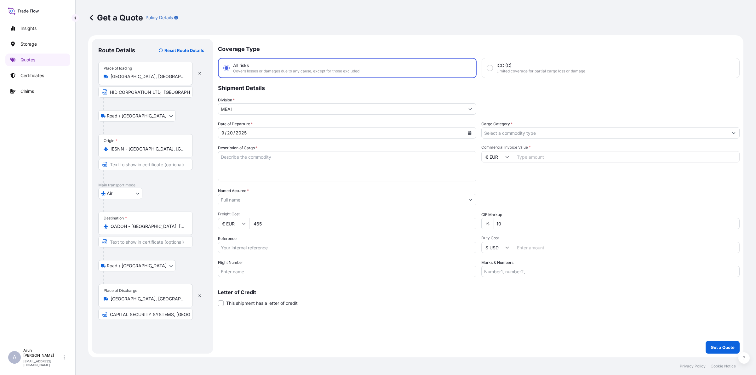
click at [242, 222] on icon at bounding box center [244, 224] width 4 height 4
drag, startPoint x: 229, startPoint y: 273, endPoint x: 447, endPoint y: 166, distance: 242.6
click at [232, 269] on div "$ USD" at bounding box center [234, 267] width 26 height 12
type input "$ USD"
click at [507, 155] on icon at bounding box center [507, 157] width 4 height 4
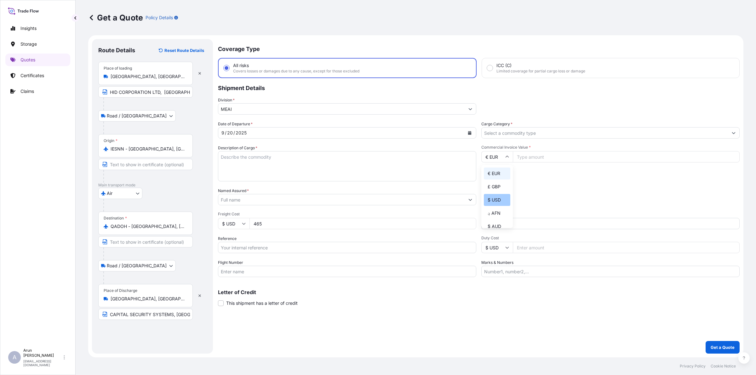
click at [491, 204] on div "$ USD" at bounding box center [497, 200] width 26 height 12
type input "$ USD"
click at [525, 158] on input "Commercial Invoice Value *" at bounding box center [626, 156] width 227 height 11
type input "33634.34"
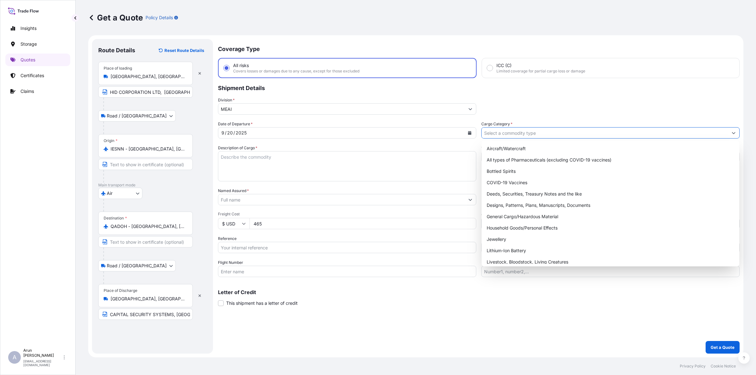
click at [533, 129] on input "Cargo Category *" at bounding box center [605, 132] width 246 height 11
click at [515, 219] on div "General Cargo/Hazardous Material" at bounding box center [610, 216] width 253 height 11
type input "General Cargo/Hazardous Material"
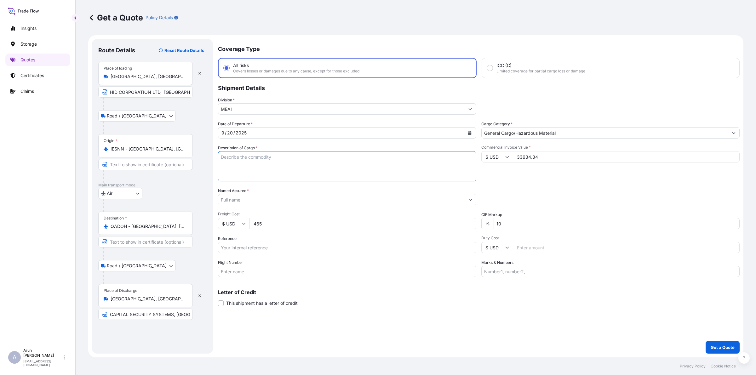
click at [244, 163] on textarea "Description of Cargo *" at bounding box center [347, 166] width 258 height 30
type textarea "RDR, R90, ICLASS, SE REV E, NO PROX, STD, [PERSON_NAME], TERM, BLK STD 1 SECURI…"
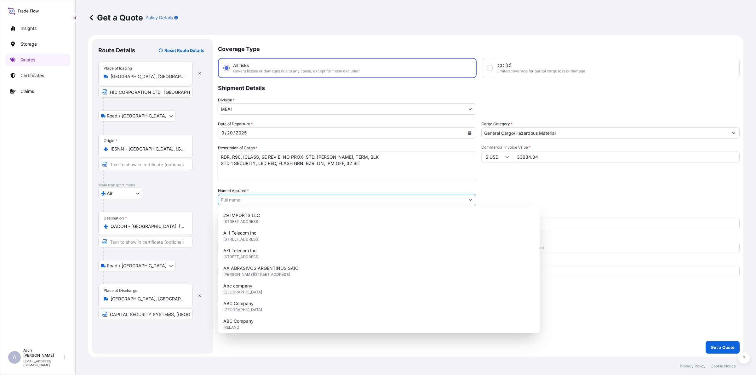
click at [298, 194] on input "Named Assured *" at bounding box center [341, 199] width 246 height 11
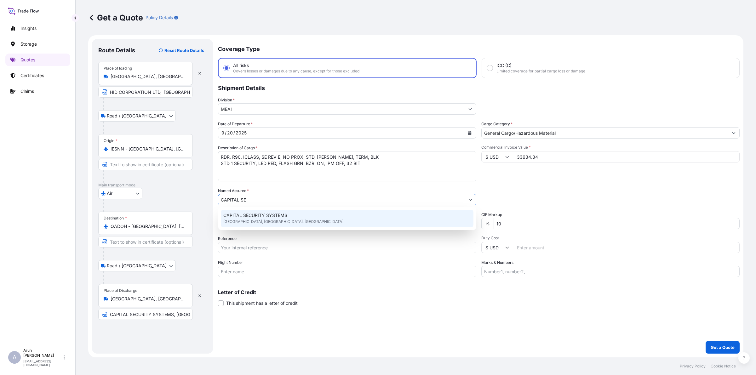
click at [282, 212] on div "CAPITAL SECURITY SYSTEMS [GEOGRAPHIC_DATA], [GEOGRAPHIC_DATA], [GEOGRAPHIC_DATA]" at bounding box center [347, 219] width 253 height 18
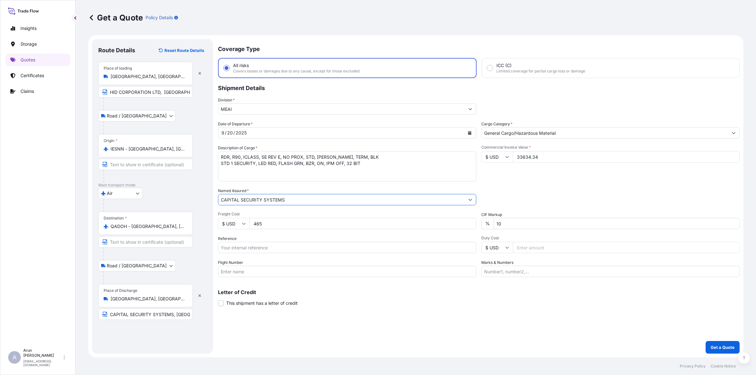
type input "CAPITAL SECURITY SYSTEMS"
click at [278, 243] on input "Reference" at bounding box center [347, 247] width 258 height 11
drag, startPoint x: 233, startPoint y: 248, endPoint x: 309, endPoint y: 252, distance: 76.4
click at [309, 252] on input "AWB: 072-73543724" at bounding box center [347, 247] width 258 height 11
type input "AWB: 125-17359591"
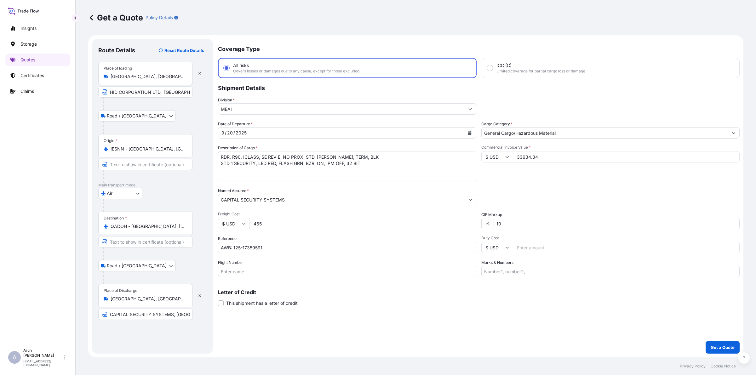
click at [313, 263] on div "Flight Number" at bounding box center [347, 269] width 258 height 18
click at [311, 268] on input "Flight Number" at bounding box center [347, 271] width 258 height 11
type input "BY AIR"
click at [505, 277] on div "Coverage Type All risks Covers losses or damages due to any cause, except for t…" at bounding box center [479, 196] width 522 height 315
click at [504, 266] on input "Marks & Numbers" at bounding box center [611, 271] width 258 height 11
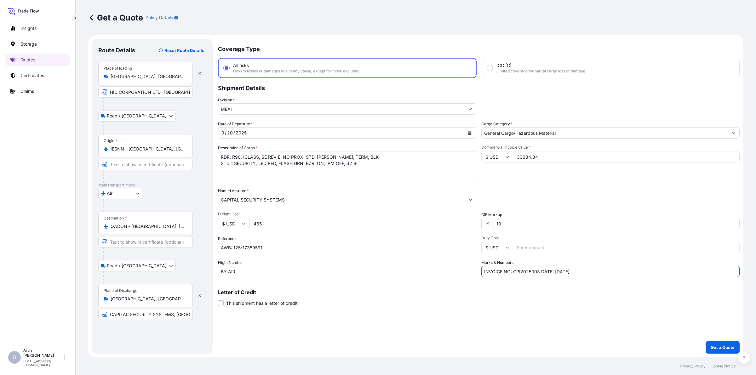
drag, startPoint x: 513, startPoint y: 272, endPoint x: 538, endPoint y: 277, distance: 25.8
click at [538, 277] on div "Coverage Type All risks Covers losses or damages due to any cause, except for t…" at bounding box center [479, 196] width 522 height 315
drag, startPoint x: 551, startPoint y: 272, endPoint x: 554, endPoint y: 270, distance: 3.9
click at [551, 271] on input "INVOICE NO: 9647503 DATE: [DATE]" at bounding box center [611, 271] width 258 height 11
click at [586, 267] on input "INVOICE NO: 9647503 DATE: [DATE]" at bounding box center [611, 271] width 258 height 11
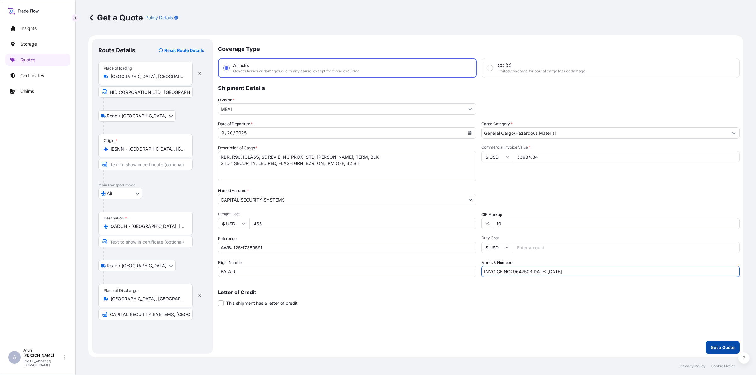
type input "INVOICE NO: 9647503 DATE: [DATE]"
click at [729, 354] on button "Get a Quote" at bounding box center [723, 347] width 34 height 13
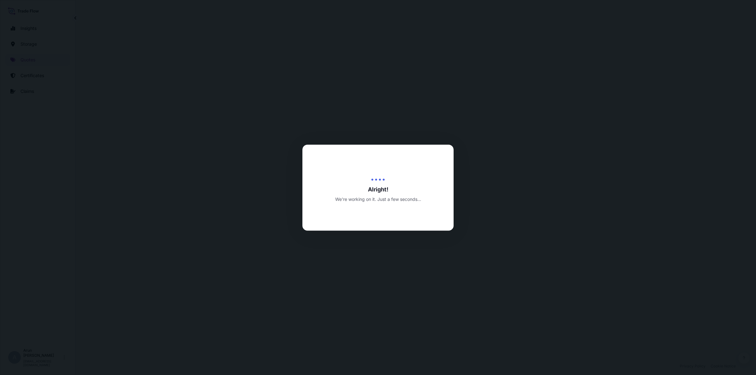
select select "Road / [GEOGRAPHIC_DATA]"
select select "Air"
select select "Road / [GEOGRAPHIC_DATA]"
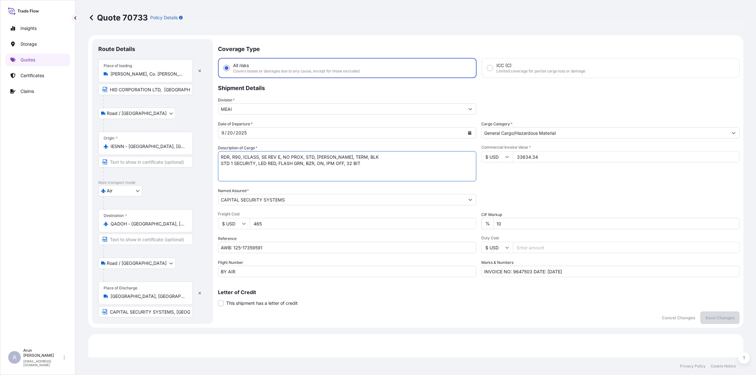
drag, startPoint x: 366, startPoint y: 166, endPoint x: 129, endPoint y: 161, distance: 236.4
click at [129, 161] on form "Route Details Place of loading [GEOGRAPHIC_DATA], Co. [GEOGRAPHIC_DATA], [GEOGR…" at bounding box center [415, 181] width 655 height 293
click at [370, 167] on textarea "RDR, R90, ICLASS, SE REV E, NO PROX, STD, [PERSON_NAME], TERM, BLK STD 1 SECURI…" at bounding box center [347, 166] width 258 height 30
type textarea "ACCESS CONTROL READER $ CREDENTIALS RDR, R90, ICLASS, SE REV E, NO PROX, STD, […"
drag, startPoint x: 273, startPoint y: 223, endPoint x: 195, endPoint y: 227, distance: 77.6
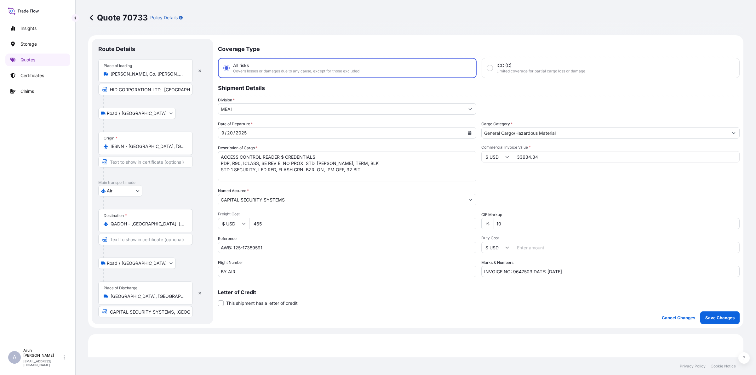
click at [195, 227] on form "Route Details Place of loading [GEOGRAPHIC_DATA], Co. [GEOGRAPHIC_DATA], [GEOGR…" at bounding box center [415, 181] width 655 height 293
type input "515"
drag, startPoint x: 538, startPoint y: 163, endPoint x: 541, endPoint y: 161, distance: 3.3
click at [538, 163] on div "Commercial Invoice Value * $ USD 33634.34" at bounding box center [611, 163] width 258 height 37
drag, startPoint x: 542, startPoint y: 157, endPoint x: 485, endPoint y: 177, distance: 60.8
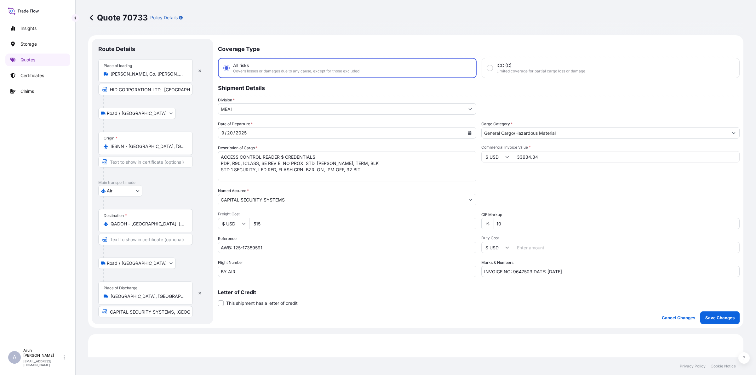
click at [485, 177] on div "Commercial Invoice Value * $ USD 33634.34" at bounding box center [611, 163] width 258 height 37
type input "39508.47"
click at [528, 271] on input "INVOICE NO: 9647503 DATE: [DATE]" at bounding box center [611, 271] width 258 height 11
drag, startPoint x: 529, startPoint y: 268, endPoint x: 540, endPoint y: 274, distance: 11.6
click at [530, 269] on input "INVOICE NO: 9647503,9663463, 9647627, 9644996 DATE: [DATE]" at bounding box center [611, 271] width 258 height 11
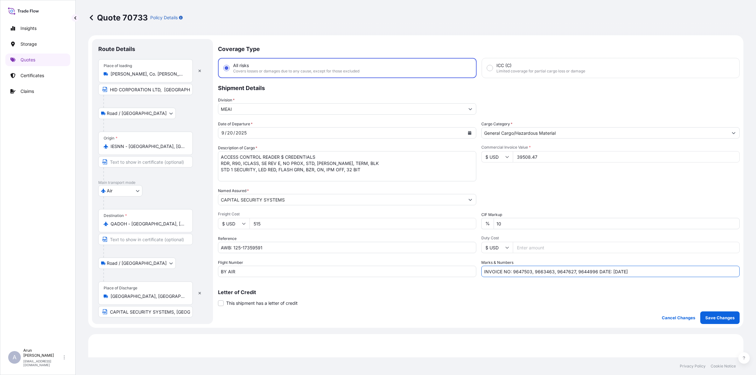
type input "INVOICE NO: 9647503, 9663463, 9647627, 9644996 DATE: [DATE]"
click at [562, 190] on div "Packing Category Type to search a container mode Please select a primary mode o…" at bounding box center [611, 197] width 258 height 18
click at [719, 317] on p "Save Changes" at bounding box center [720, 318] width 29 height 6
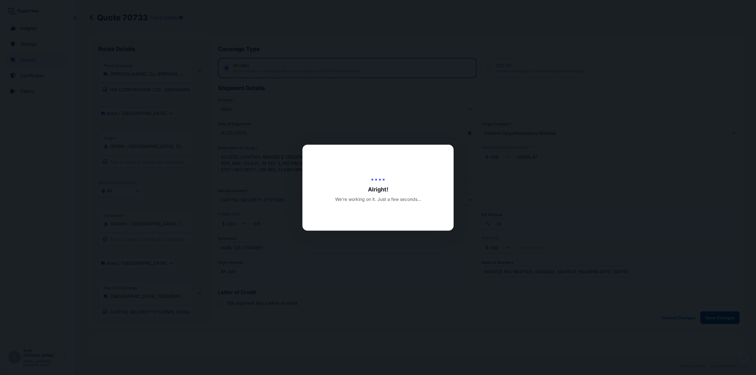
type input "[GEOGRAPHIC_DATA], [GEOGRAPHIC_DATA]"
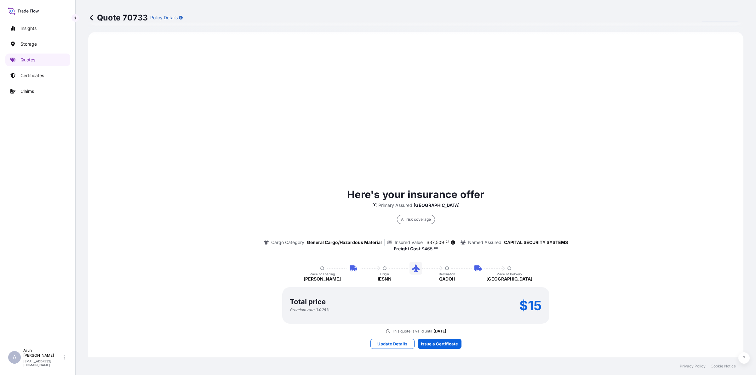
scroll to position [303, 0]
select select "Road / [GEOGRAPHIC_DATA]"
select select "Air"
select select "Road / [GEOGRAPHIC_DATA]"
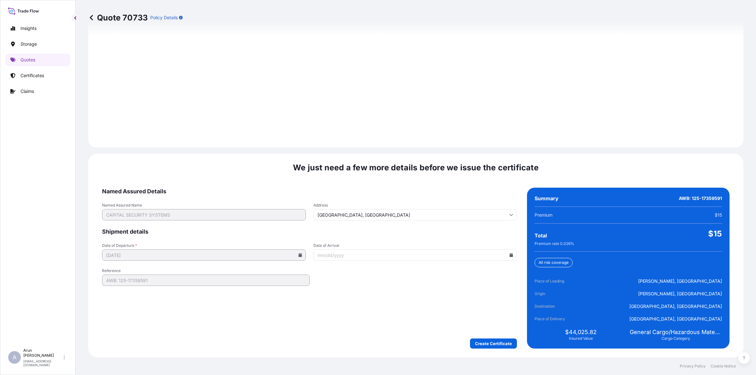
scroll to position [871, 0]
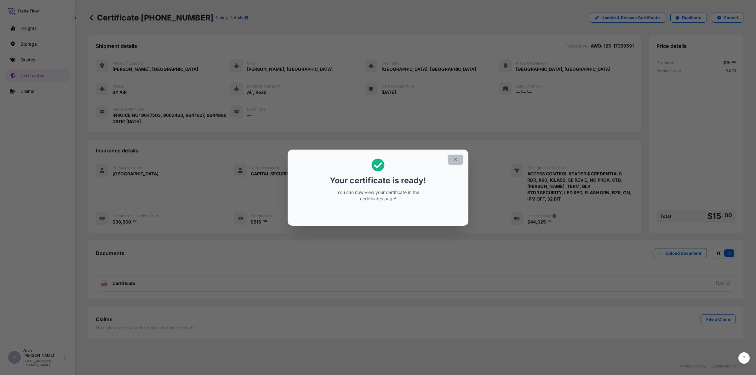
click at [462, 161] on button "button" at bounding box center [456, 160] width 16 height 10
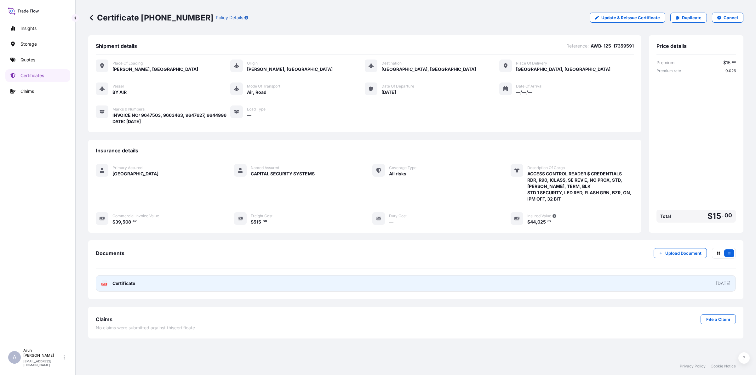
click at [121, 282] on span "Certificate" at bounding box center [124, 283] width 23 height 6
